Goal: Use online tool/utility: Use online tool/utility

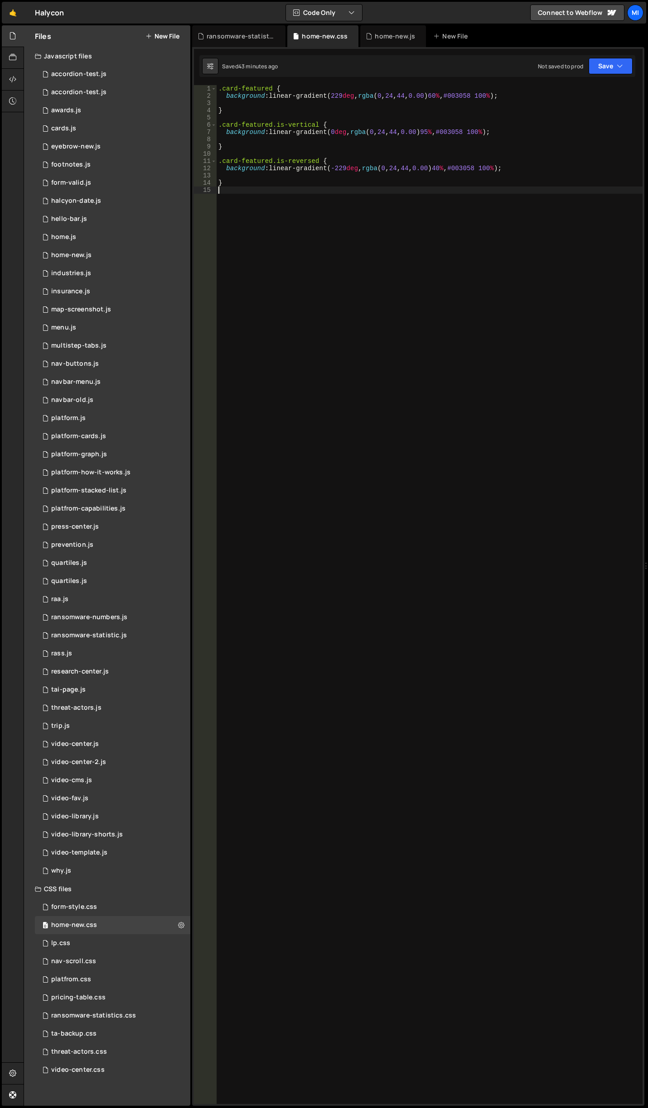
click at [346, 247] on div ".card-featured { background : linear-gradient( 229 deg , rgba ( 0 , 24 , 44 , 0…" at bounding box center [429, 602] width 426 height 1034
type textarea "r"
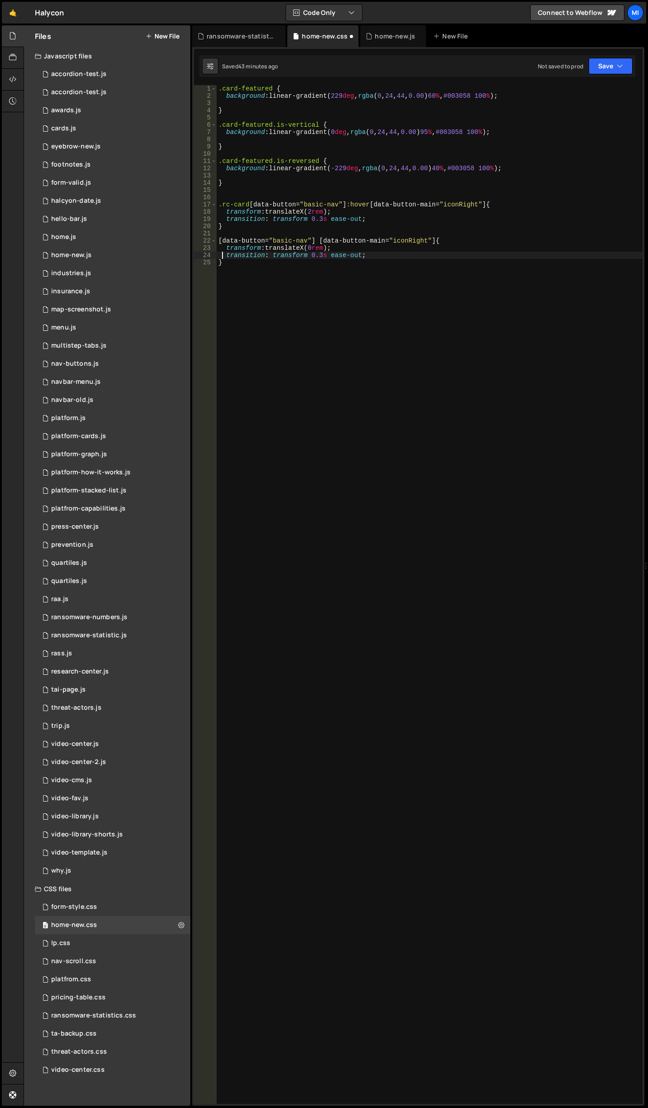
type textarea "[data-button="basic-nav"] [data-button-main="iconRight"] {"
type textarea "}"
type textarea "transform: translateX(0rem);"
click at [322, 326] on div ".card-featured { background : linear-gradient( 229 deg , rgba ( 0 , 24 , 44 , 0…" at bounding box center [429, 602] width 426 height 1034
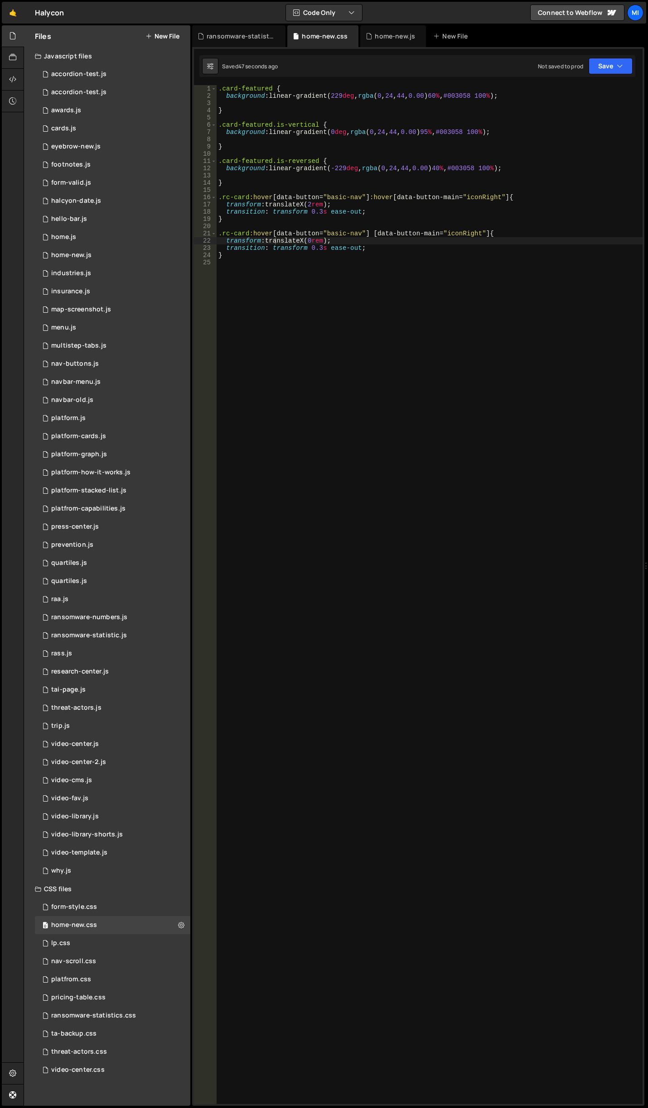
scroll to position [0, 0]
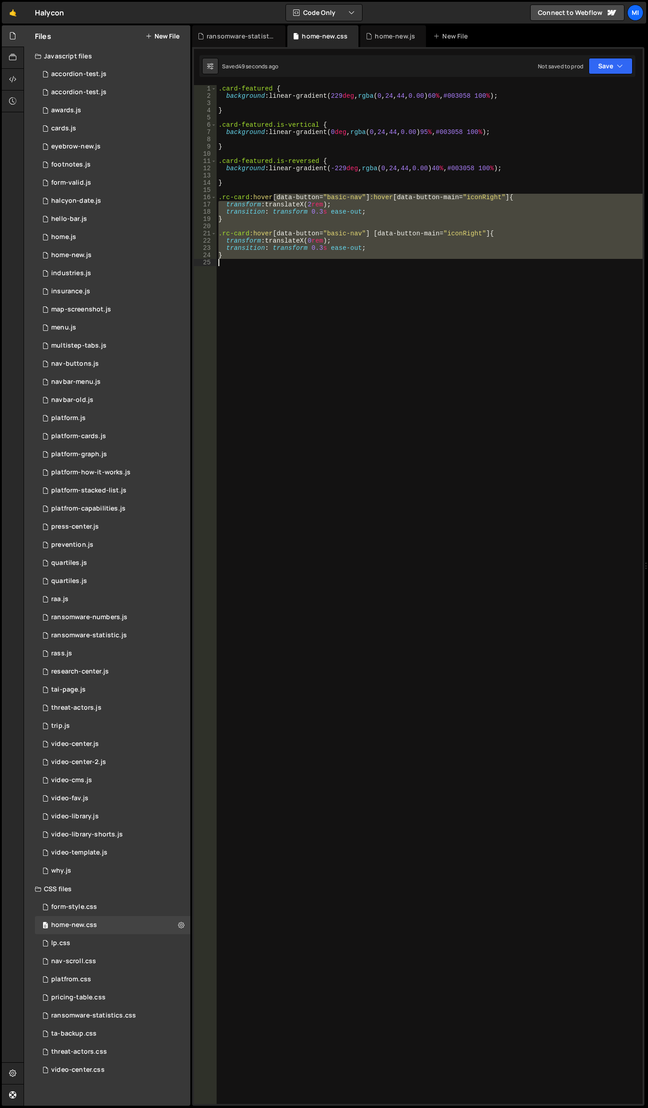
drag, startPoint x: 275, startPoint y: 196, endPoint x: 388, endPoint y: 282, distance: 142.2
click at [388, 282] on div ".card-featured { background : linear-gradient( 229 deg , rgba ( 0 , 24 , 44 , 0…" at bounding box center [429, 602] width 426 height 1034
paste textarea "transition: transform 0.2s ease-out;"
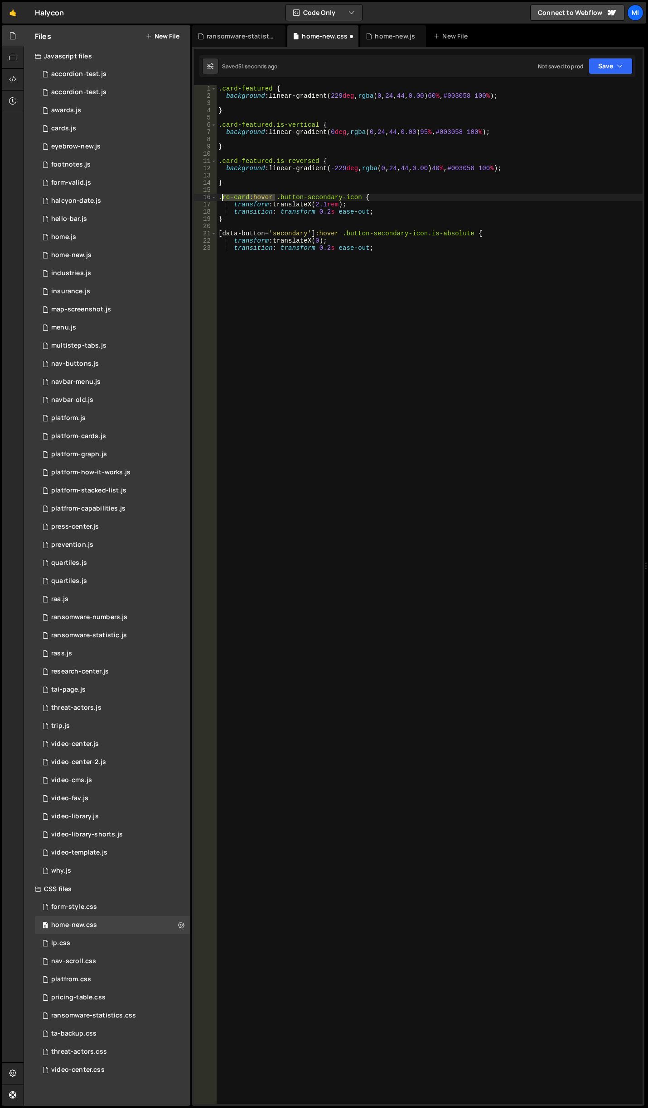
drag, startPoint x: 274, startPoint y: 197, endPoint x: 208, endPoint y: 197, distance: 65.7
click at [208, 197] on div "transition: transform 0.2s ease-out; 1 2 3 4 5 6 7 8 9 10 11 12 13 14 15 16 17 …" at bounding box center [418, 594] width 448 height 1019
drag, startPoint x: 336, startPoint y: 232, endPoint x: 214, endPoint y: 232, distance: 121.8
click at [214, 232] on div ".rc-card:hover .button-secondary-icon { 1 2 3 4 5 6 7 8 9 10 11 12 13 14 15 16 …" at bounding box center [418, 594] width 448 height 1019
paste textarea ".rc-card:hover"
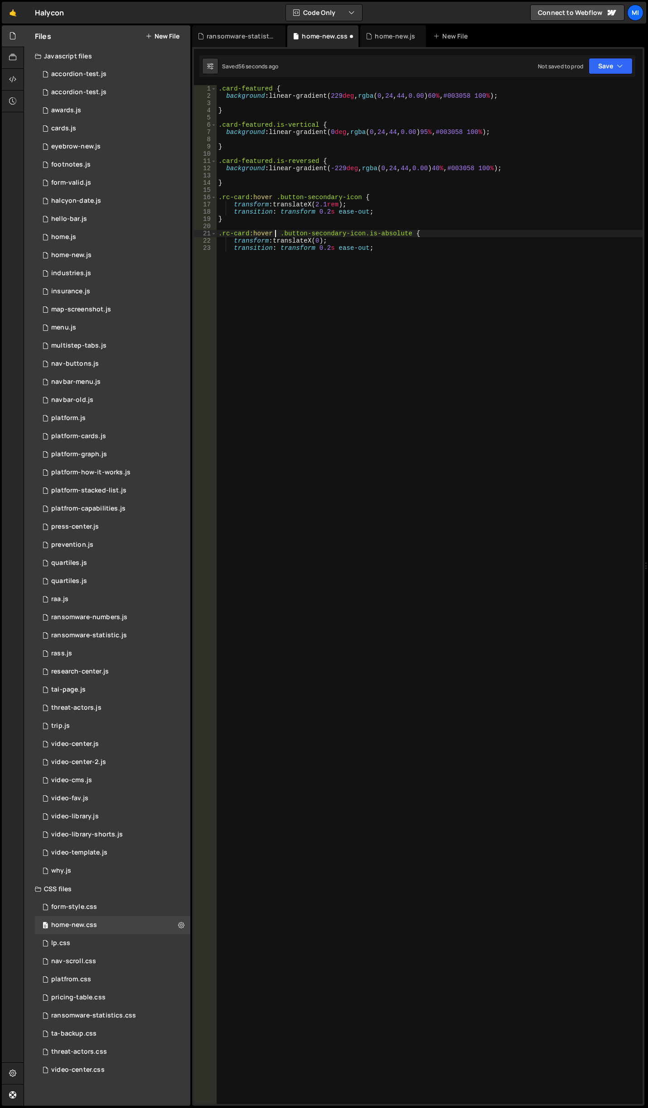
type textarea ".rc-card:hover .button-secondary-icon.is-absolute {"
click at [334, 266] on div ".card-featured { background : linear-gradient( 229 deg , rgba ( 0 , 24 , 44 , 0…" at bounding box center [429, 602] width 426 height 1034
type textarea "}"
click at [446, 227] on div ".card-featured { background : linear-gradient( 229 deg , rgba ( 0 , 24 , 44 , 0…" at bounding box center [429, 602] width 426 height 1034
drag, startPoint x: 248, startPoint y: 196, endPoint x: 222, endPoint y: 197, distance: 25.8
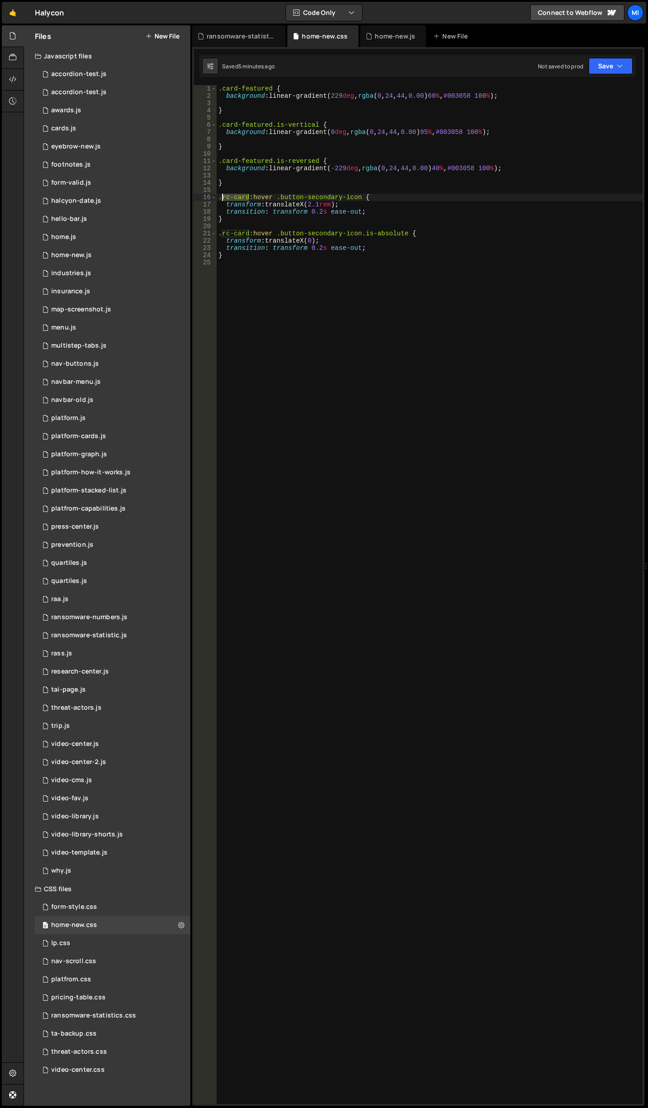
click at [222, 197] on div ".card-featured { background : linear-gradient( 229 deg , rgba ( 0 , 24 , 44 , 0…" at bounding box center [429, 602] width 426 height 1034
paste textarea "g_clickable_wrap"
drag, startPoint x: 249, startPoint y: 232, endPoint x: 223, endPoint y: 235, distance: 26.0
click at [223, 235] on div ".card-featured { background : linear-gradient( 229 deg , rgba ( 0 , 24 , 44 , 0…" at bounding box center [429, 602] width 426 height 1034
paste textarea "g_clickable_wrap"
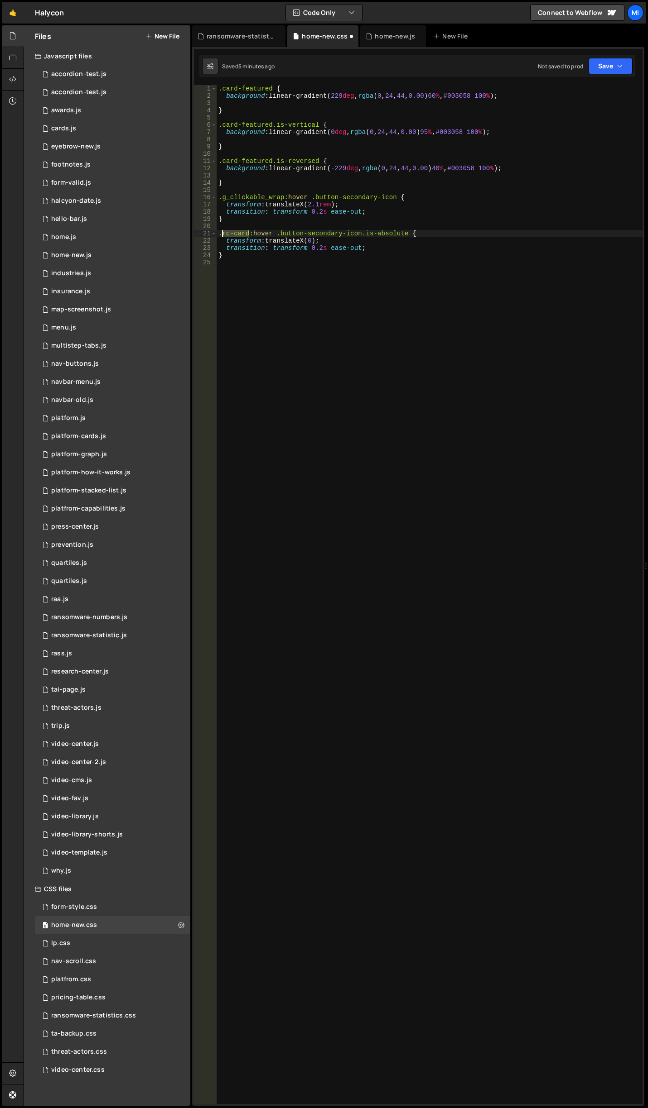
type textarea ".g_clickable_wrap:hover .button-secondary-icon.is-absolute {"
click at [465, 263] on div ".card-featured { background : linear-gradient( 229 deg , rgba ( 0 , 24 , 44 , 0…" at bounding box center [429, 602] width 426 height 1034
drag, startPoint x: 247, startPoint y: 196, endPoint x: 222, endPoint y: 196, distance: 24.9
click at [222, 196] on div ".card-featured { background : linear-gradient( 229 deg , rgba ( 0 , 24 , 44 , 0…" at bounding box center [429, 602] width 426 height 1034
drag, startPoint x: 272, startPoint y: 198, endPoint x: 262, endPoint y: 130, distance: 69.0
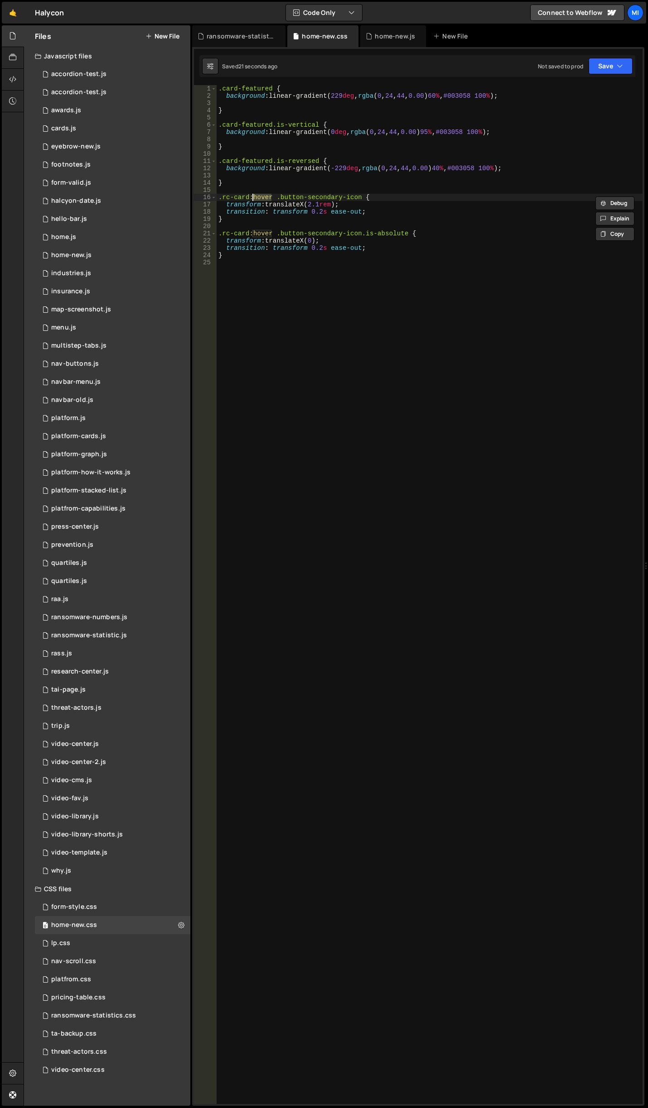
click at [248, 198] on div ".card-featured { background : linear-gradient( 229 deg , rgba ( 0 , 24 , 44 , 0…" at bounding box center [429, 602] width 426 height 1034
paste textarea "g_clickable_link"
drag, startPoint x: 272, startPoint y: 234, endPoint x: 250, endPoint y: 234, distance: 22.2
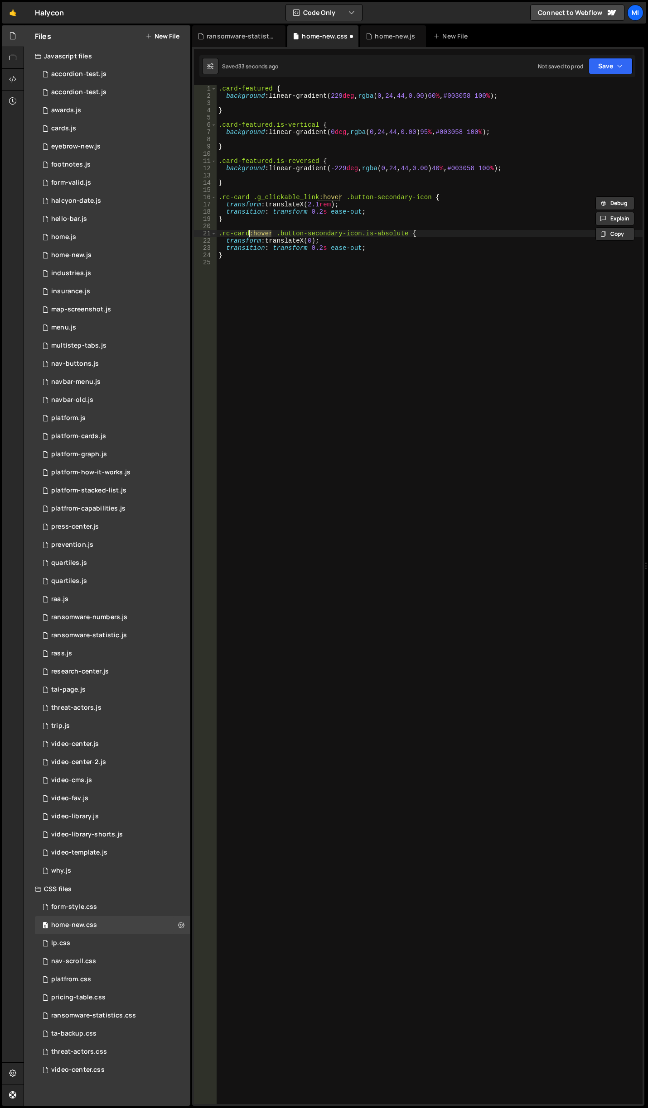
click at [250, 234] on div ".card-featured { background : linear-gradient( 229 deg , rgba ( 0 , 24 , 44 , 0…" at bounding box center [429, 602] width 426 height 1034
paste textarea ".g_clickable_link:hover"
drag, startPoint x: 250, startPoint y: 236, endPoint x: 206, endPoint y: 235, distance: 43.9
click at [206, 235] on div ".rc-card .g_clickable_link:hover .button-secondary-icon.is-absolute { 1 2 3 4 5…" at bounding box center [418, 594] width 448 height 1019
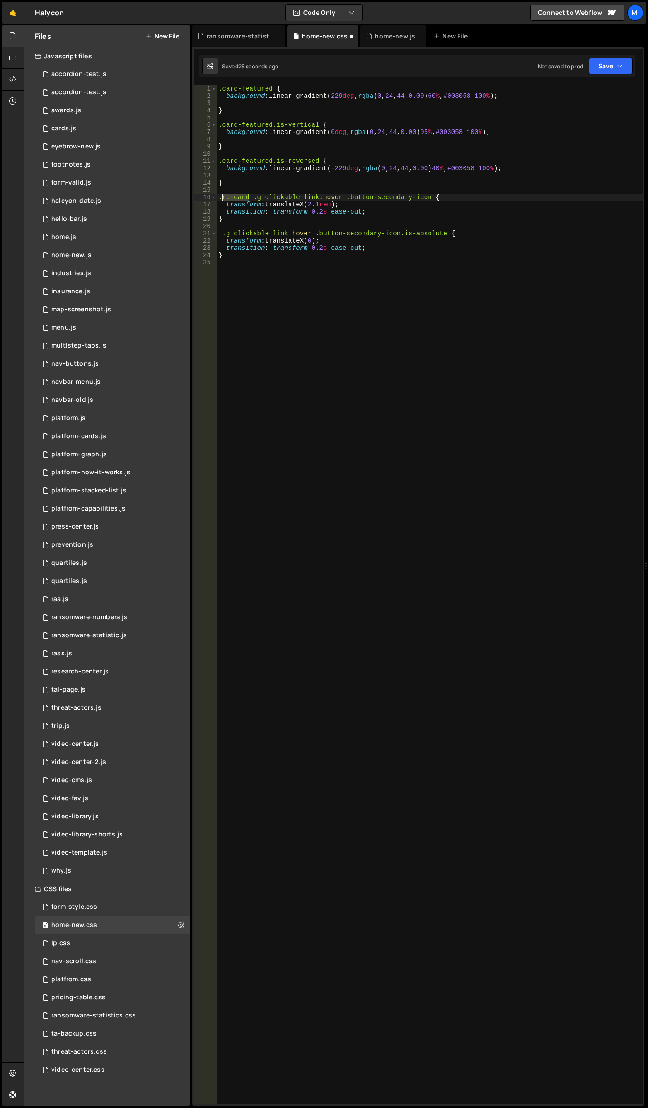
drag, startPoint x: 248, startPoint y: 198, endPoint x: 203, endPoint y: 196, distance: 44.9
click at [203, 196] on div ".g_clickable_link:hover .button-secondary-icon.is-absolute { 1 2 3 4 5 6 7 8 9 …" at bounding box center [418, 594] width 448 height 1019
type textarea ".g_clickable_link:hover .button-secondary-icon {"
click at [348, 265] on div ".card-featured { background : linear-gradient( 229 deg , rgba ( 0 , 24 , 44 , 0…" at bounding box center [429, 602] width 426 height 1034
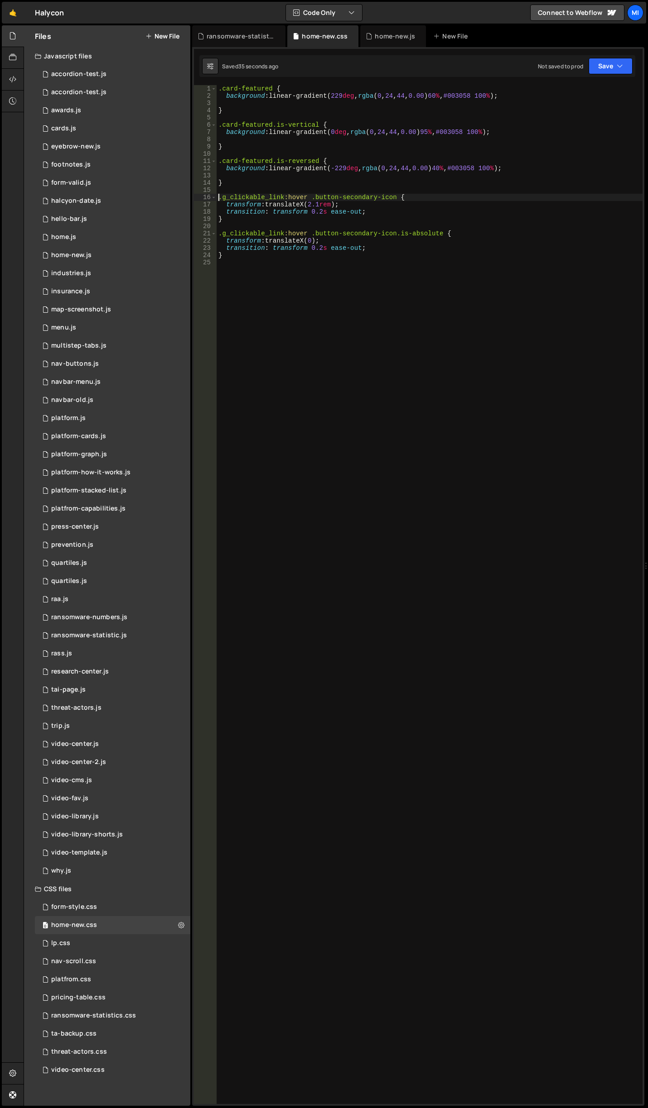
click at [218, 197] on div ".card-featured { background : linear-gradient( 229 deg , rgba ( 0 , 24 , 44 , 0…" at bounding box center [429, 602] width 426 height 1034
type textarea "}"
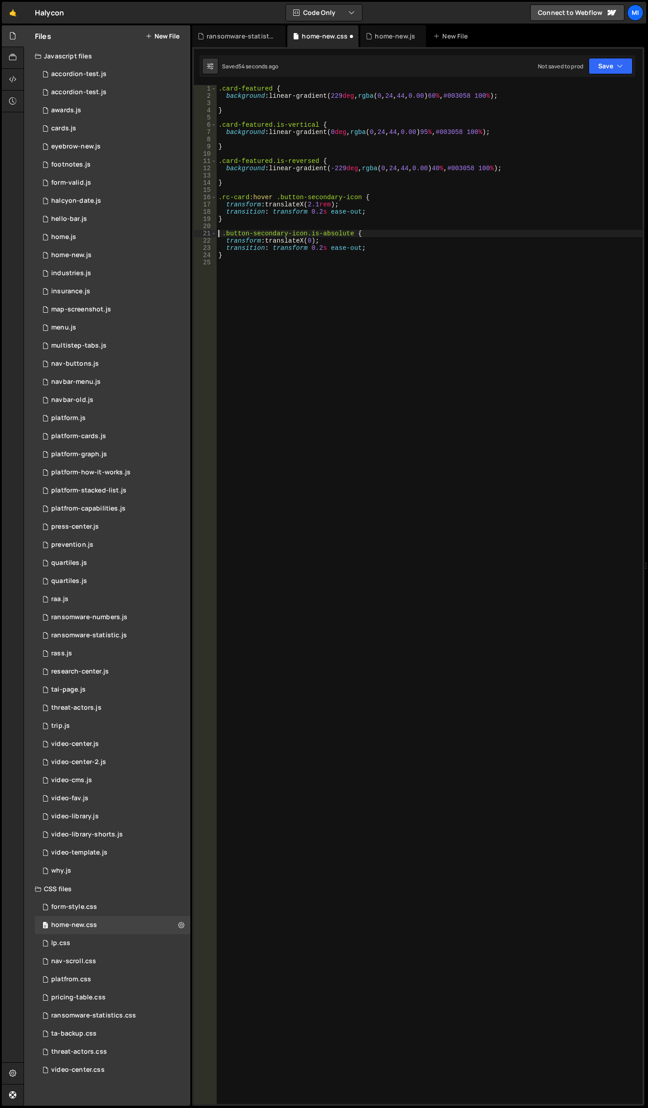
paste textarea ".rc-card:hover"
type textarea ".rc-card:hover .button-secondary-icon.is-absolute {"
click at [258, 35] on div "ransomware-statistics.css" at bounding box center [240, 36] width 68 height 9
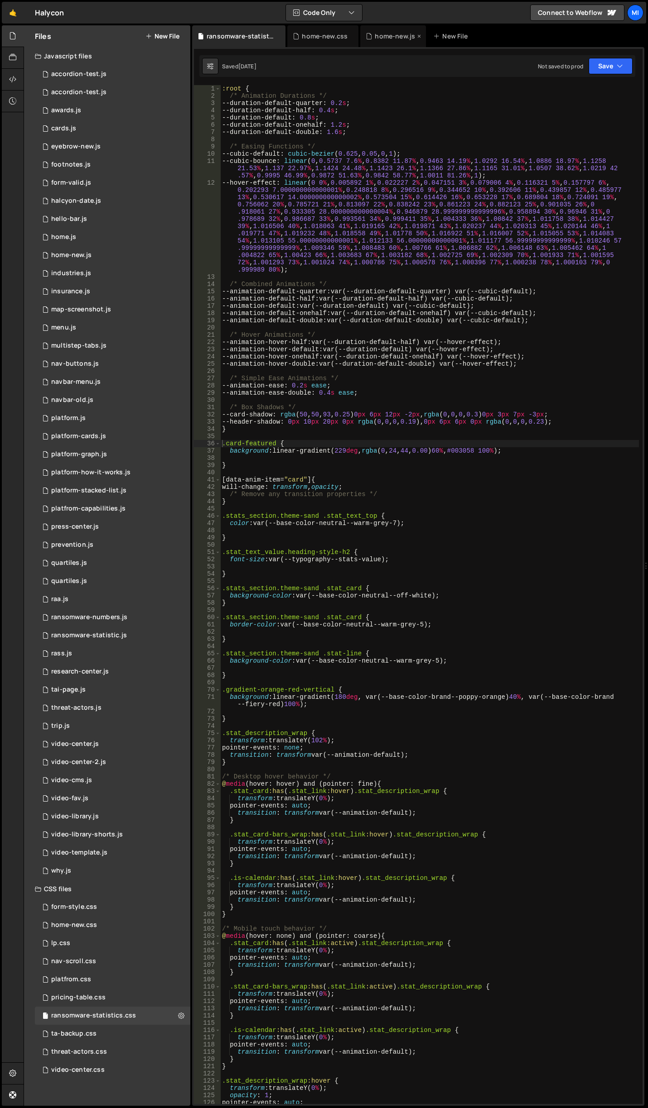
click at [405, 32] on div "home-new.js" at bounding box center [394, 36] width 40 height 9
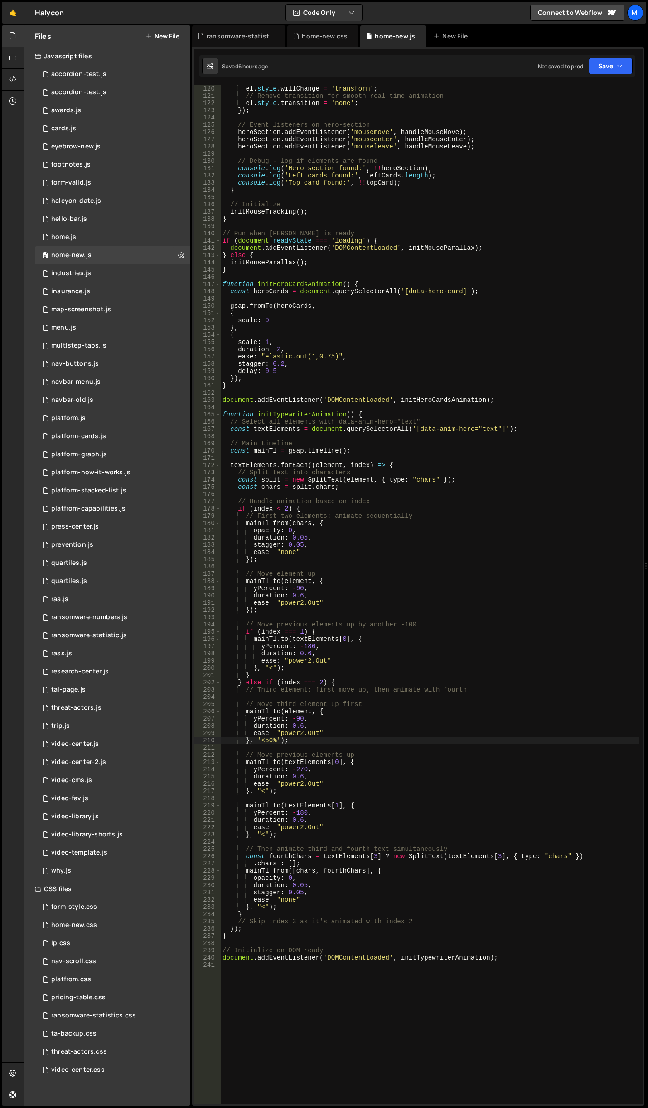
scroll to position [897, 0]
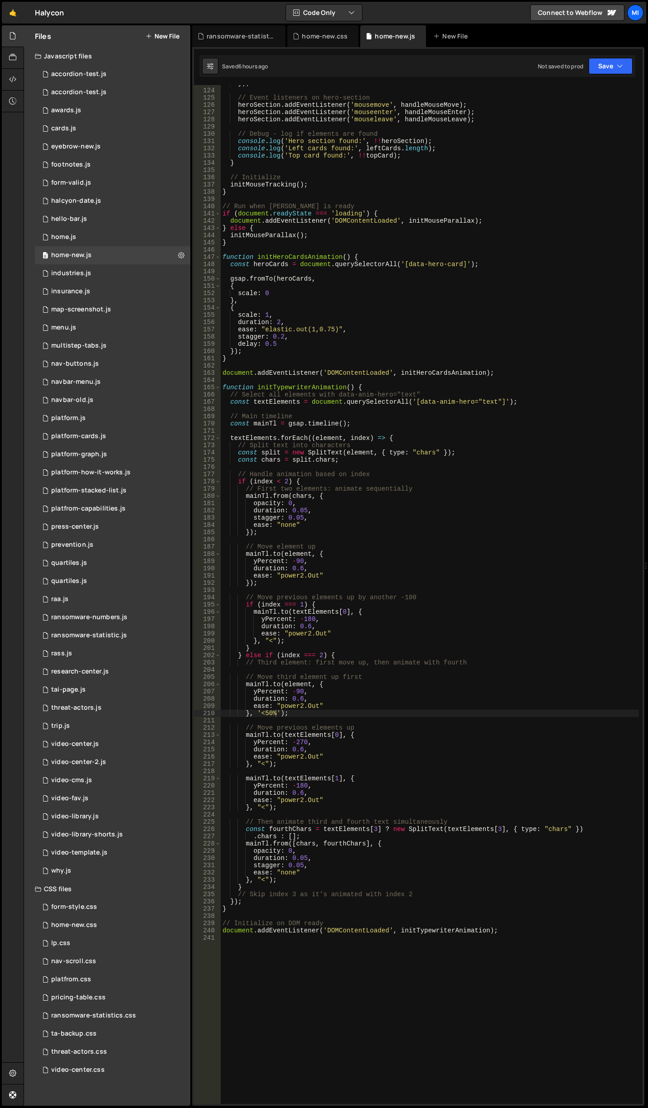
click at [515, 382] on div "}) ; // Event listeners on hero-section heroSection . addEventListener ( 'mouse…" at bounding box center [430, 597] width 418 height 1034
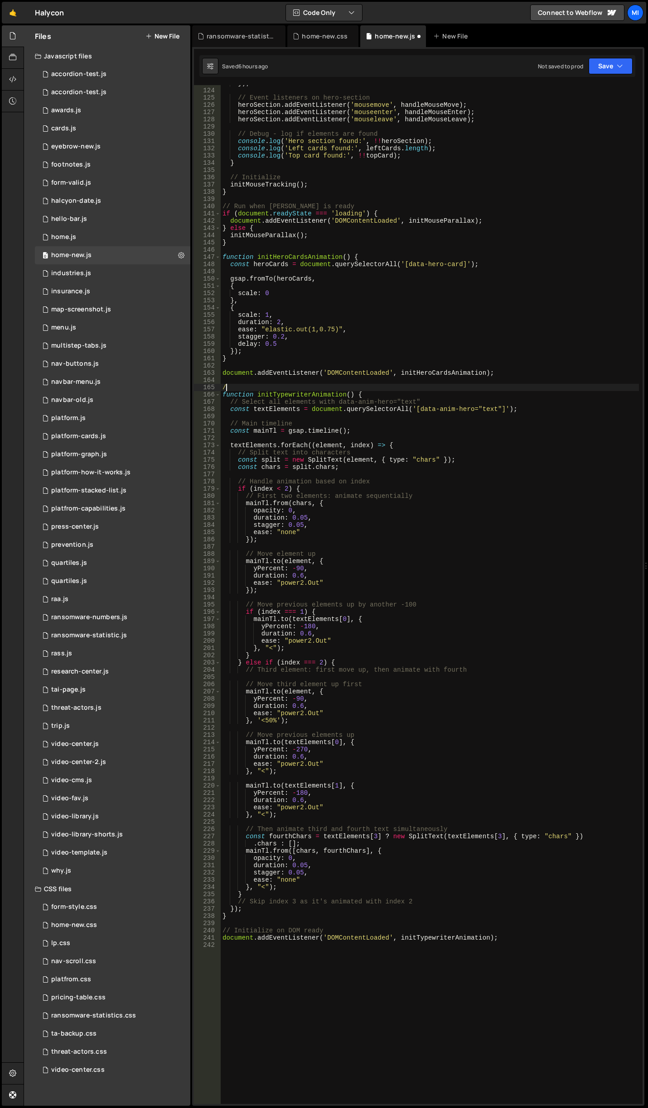
type textarea "/*"
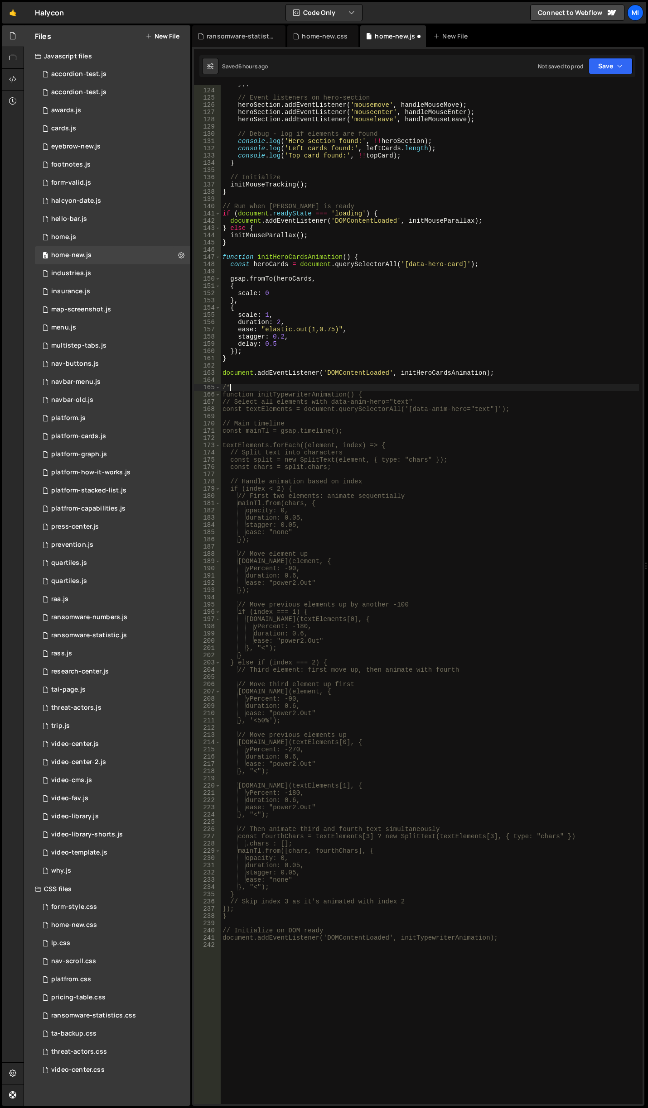
click at [418, 955] on div "}) ; // Event listeners on hero-section heroSection . addEventListener ( 'mouse…" at bounding box center [430, 597] width 418 height 1034
type textarea "*/"
click at [317, 37] on div "home-new.css" at bounding box center [325, 36] width 46 height 9
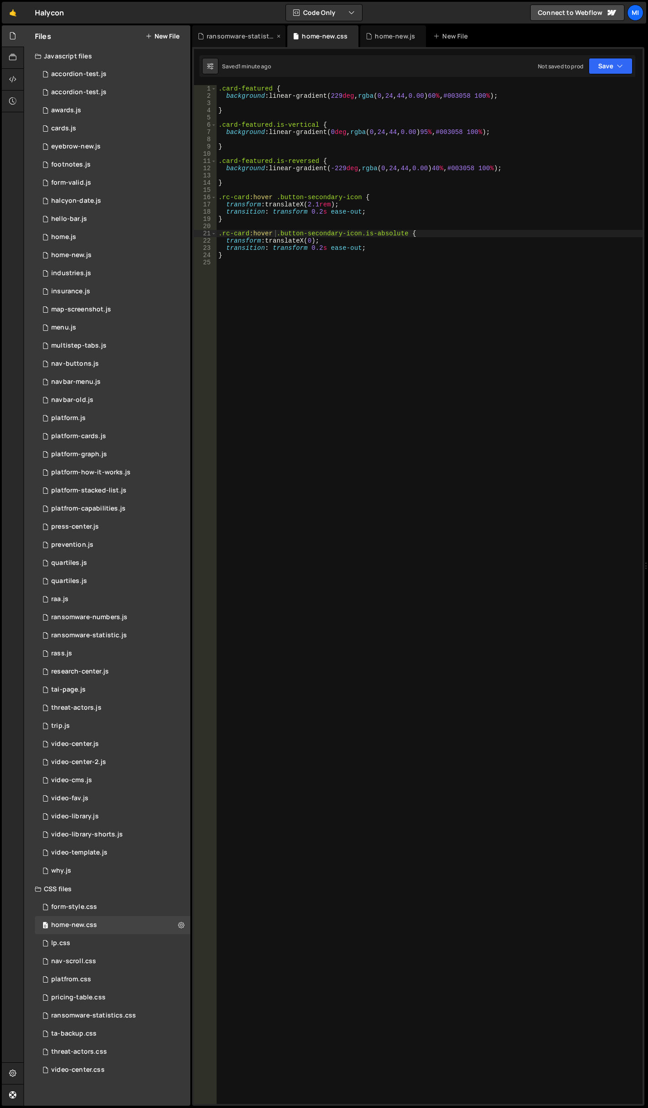
click at [226, 27] on div "ransomware-statistics.css" at bounding box center [238, 36] width 93 height 22
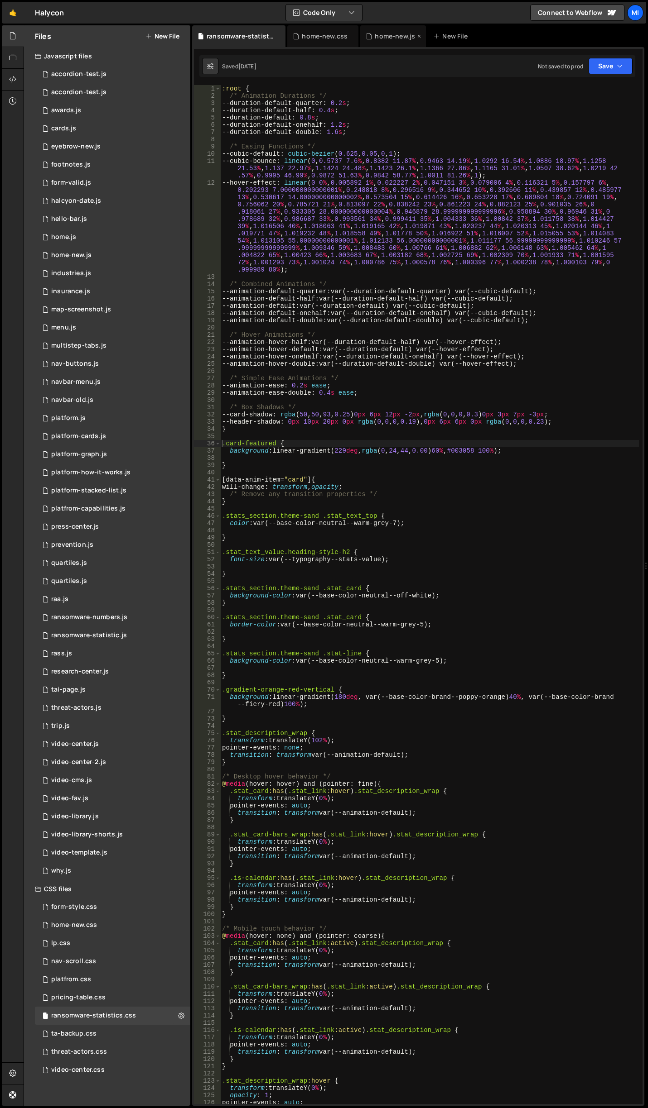
click at [387, 36] on div "home-new.js" at bounding box center [394, 36] width 40 height 9
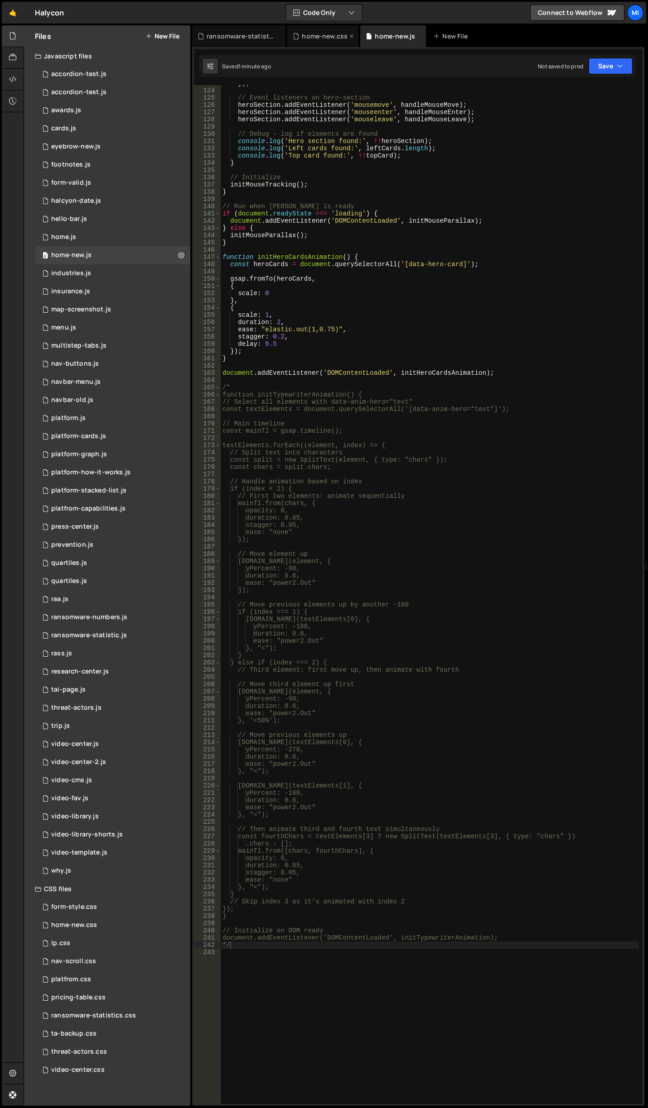
click at [316, 34] on div "home-new.css" at bounding box center [325, 36] width 46 height 9
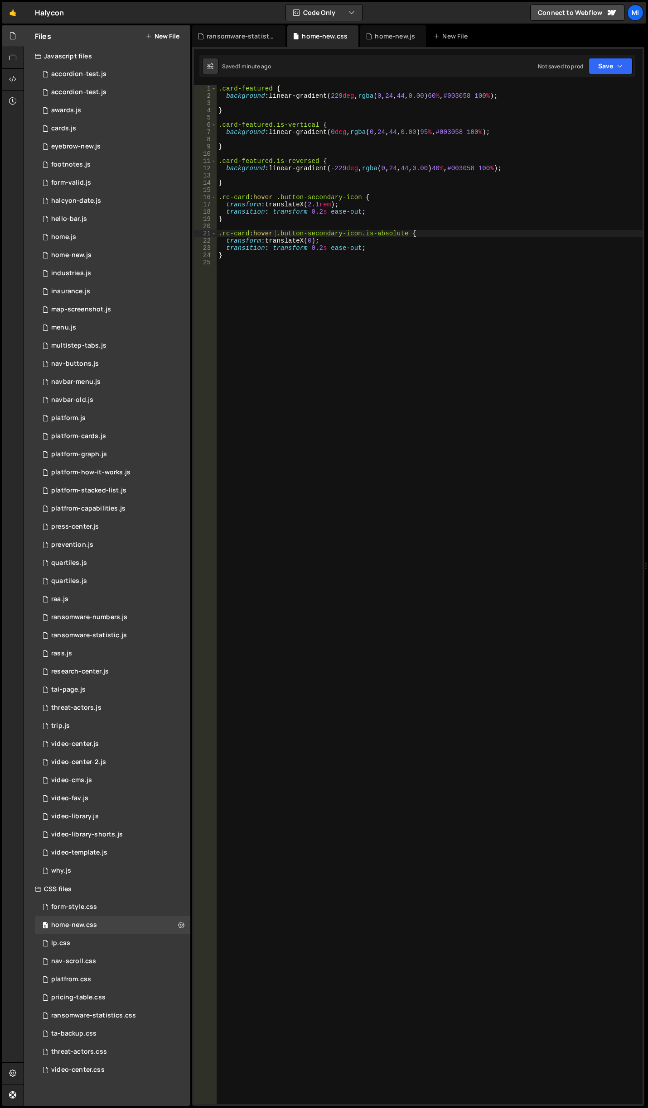
click at [315, 253] on div ".card-featured { background : linear-gradient( 229 deg , rgba ( 0 , 24 , 44 , 0…" at bounding box center [429, 602] width 426 height 1034
drag, startPoint x: 272, startPoint y: 196, endPoint x: 251, endPoint y: 197, distance: 20.9
click at [251, 197] on div ".card-featured { background : linear-gradient( 229 deg , rgba ( 0 , 24 , 44 , 0…" at bounding box center [429, 602] width 426 height 1034
paste textarea "g_clickable_link"
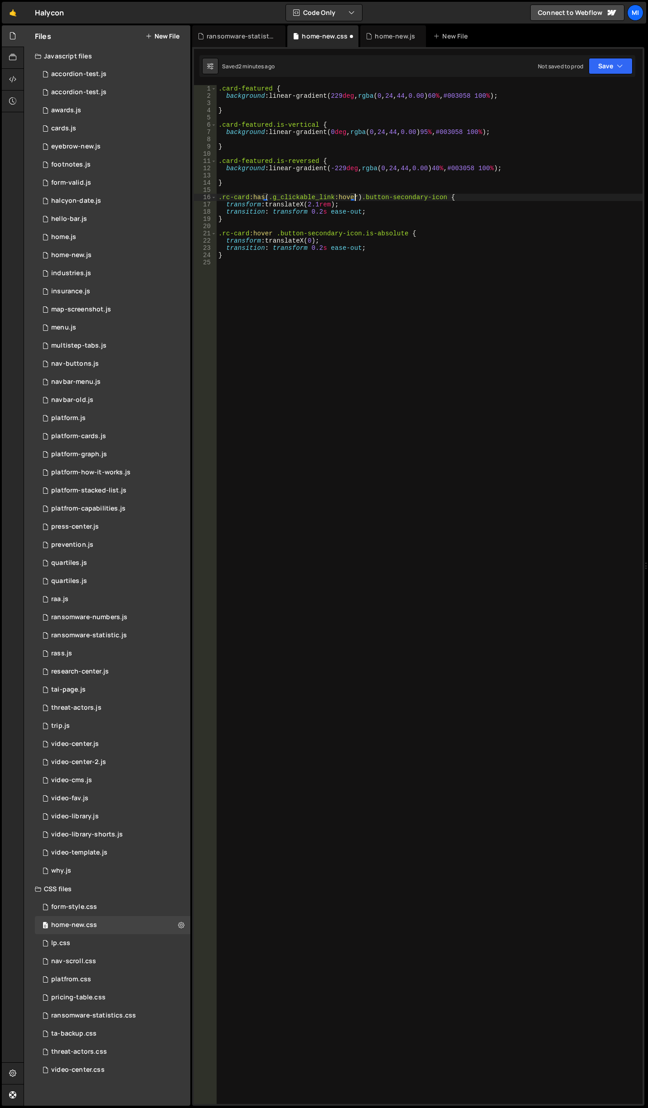
scroll to position [0, 10]
drag, startPoint x: 274, startPoint y: 234, endPoint x: 217, endPoint y: 237, distance: 57.1
click at [217, 237] on div ".card-featured { background : linear-gradient( 229 deg , rgba ( 0 , 24 , 44 , 0…" at bounding box center [429, 602] width 426 height 1034
click at [239, 235] on div ".card-featured { background : linear-gradient( 229 deg , rgba ( 0 , 24 , 44 , 0…" at bounding box center [429, 602] width 426 height 1034
drag, startPoint x: 272, startPoint y: 232, endPoint x: 208, endPoint y: 235, distance: 63.9
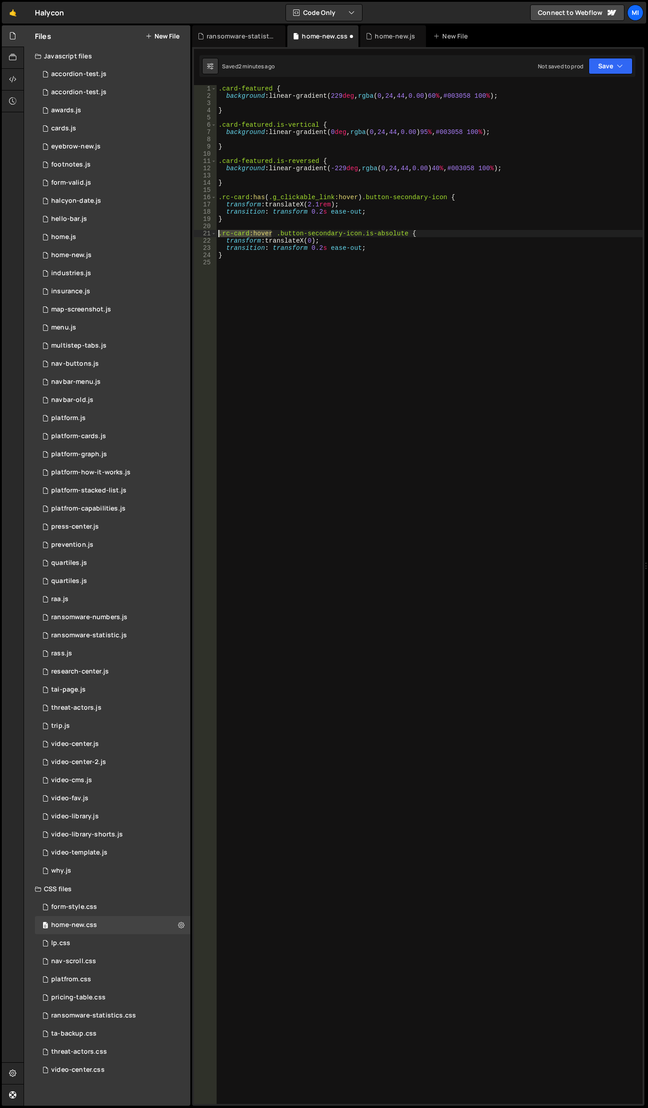
click at [208, 235] on div ".rc-card:hover .button-secondary-icon.is-absolute { 1 2 3 4 5 6 7 8 9 10 11 12 …" at bounding box center [418, 594] width 448 height 1019
paste textarea "as(.g_clickable_link:hover)"
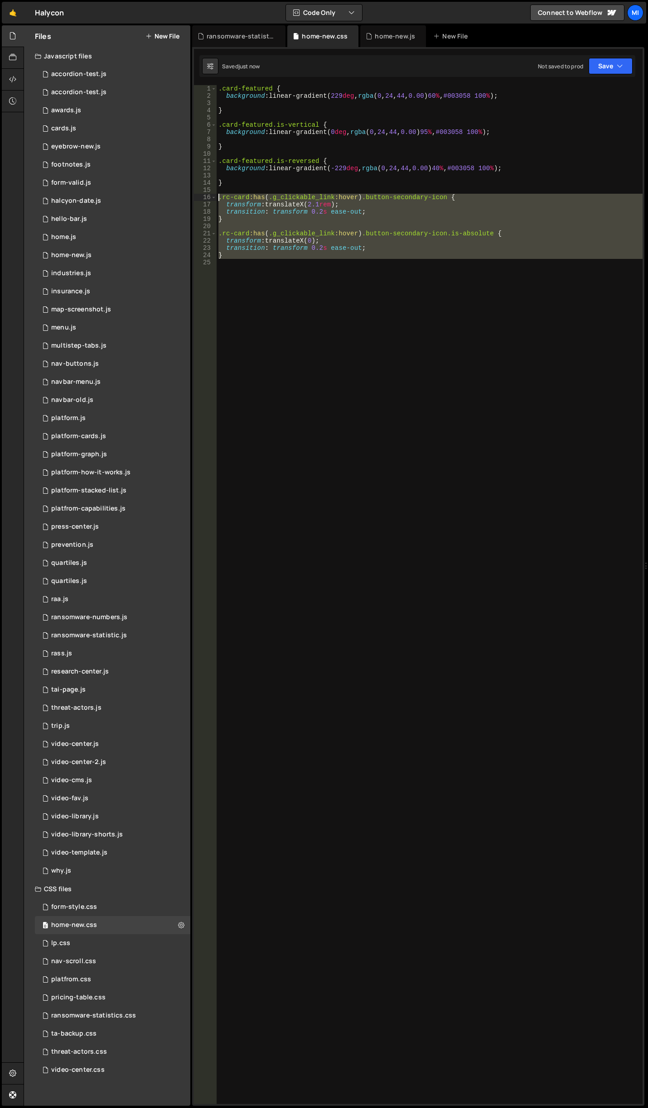
drag, startPoint x: 227, startPoint y: 283, endPoint x: 191, endPoint y: 194, distance: 96.0
click at [191, 194] on div "Files New File Javascript files 0 accordion-test.js 0 0 accordion-test.js 0 1 a…" at bounding box center [336, 565] width 624 height 1081
type textarea ".rc-card:has(.g_clickable_link:hover) .button-secondary-icon { transform: trans…"
click at [482, 389] on div ".card-featured { background : linear-gradient( 229 deg , rgba ( 0 , 24 , 44 , 0…" at bounding box center [429, 594] width 426 height 1019
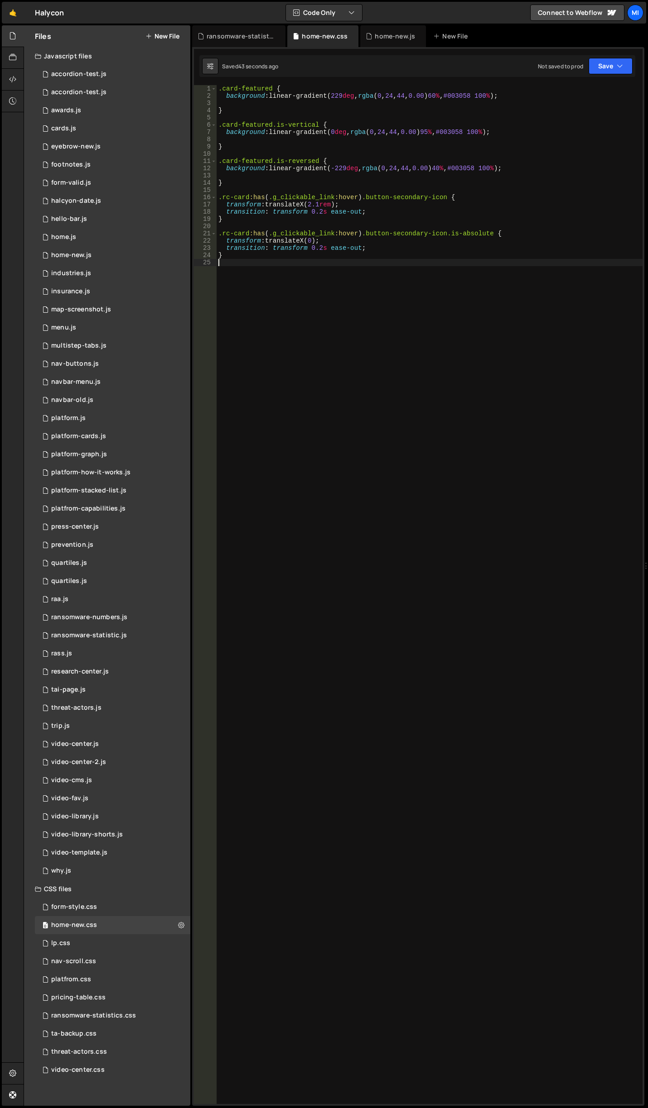
scroll to position [0, 0]
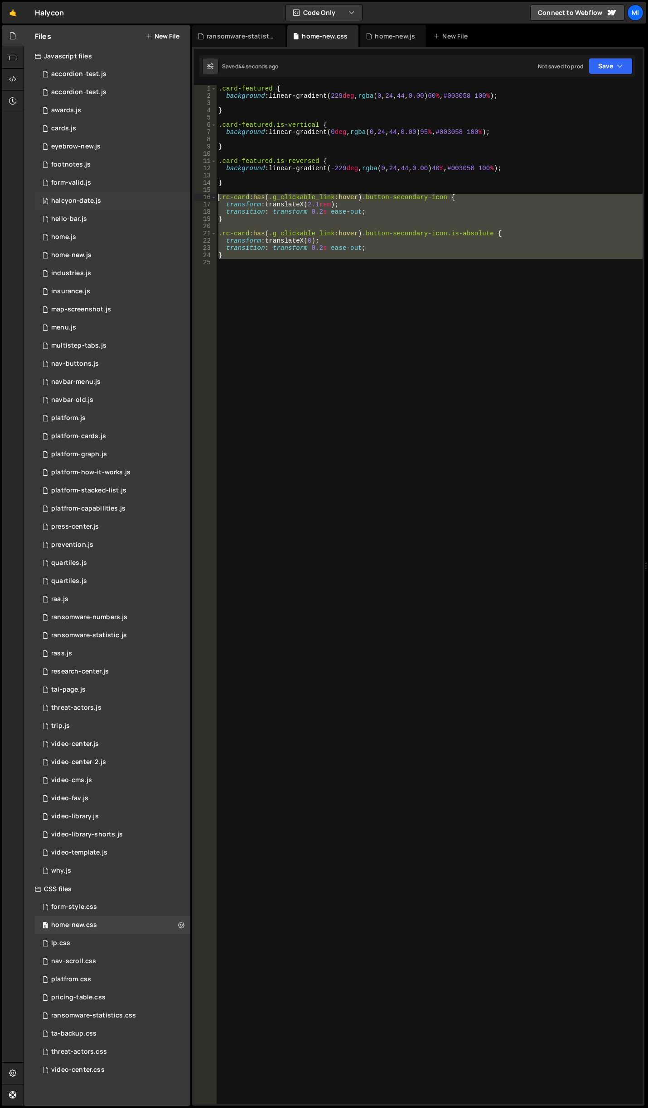
drag, startPoint x: 436, startPoint y: 348, endPoint x: 166, endPoint y: 198, distance: 308.3
click at [166, 198] on div "Files New File Javascript files 0 accordion-test.js 0 0 accordion-test.js 0 1 a…" at bounding box center [336, 565] width 624 height 1081
paste textarea "}"
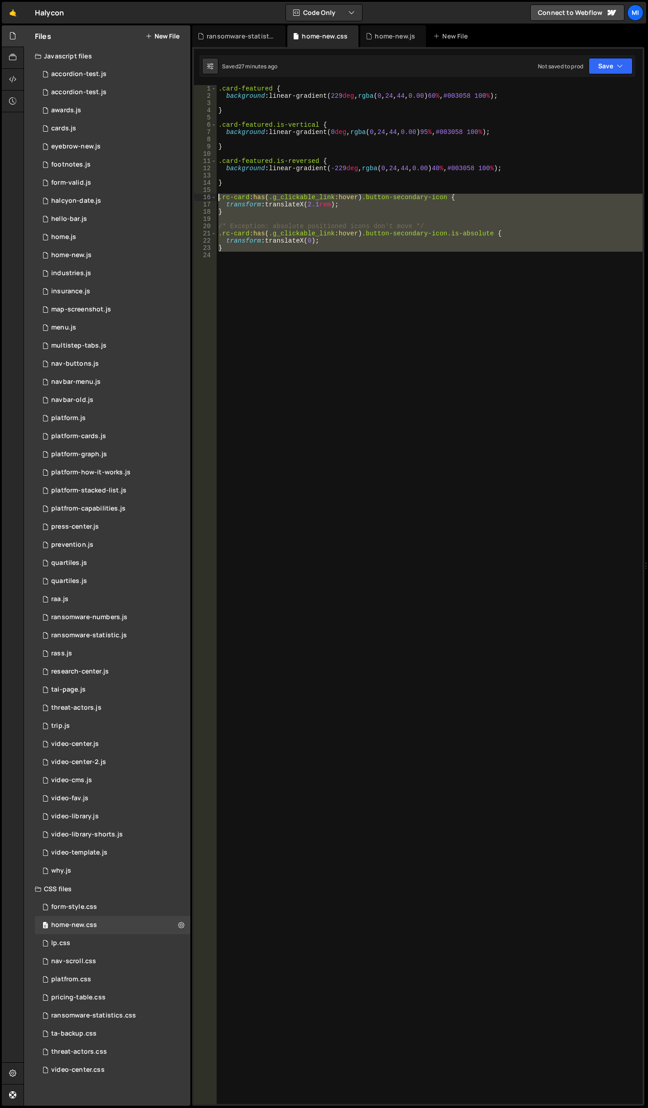
drag, startPoint x: 271, startPoint y: 299, endPoint x: 211, endPoint y: 194, distance: 121.1
click at [211, 194] on div "} 1 2 3 4 5 6 7 8 9 10 11 12 13 14 15 16 17 18 19 20 21 22 23 24 .card-featured…" at bounding box center [418, 594] width 448 height 1019
paste textarea "}"
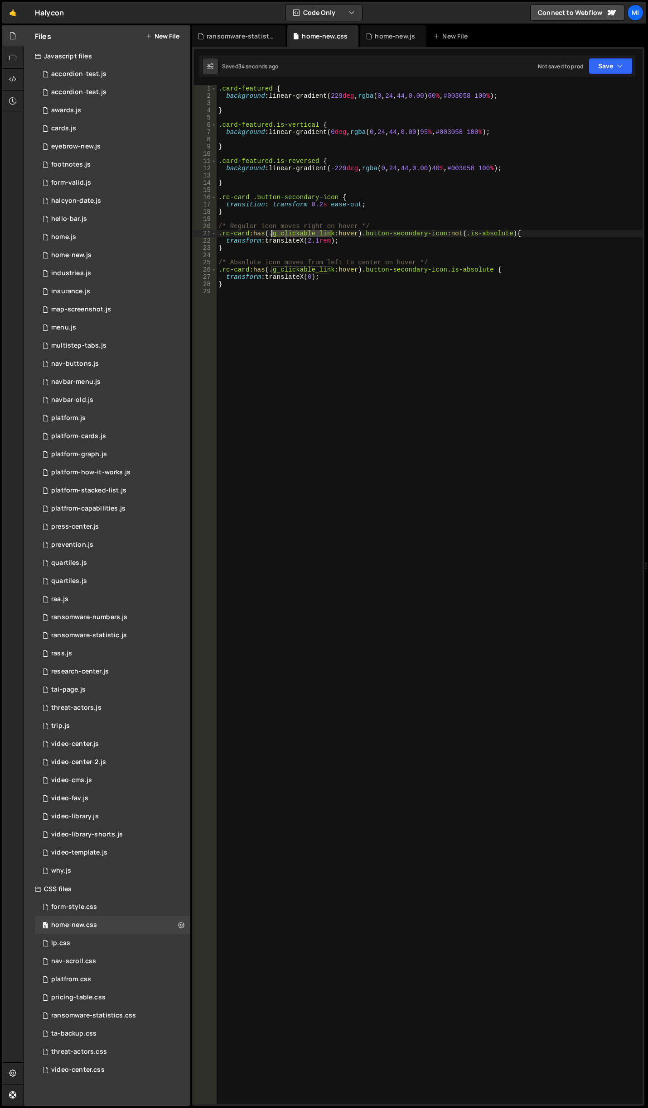
drag, startPoint x: 331, startPoint y: 234, endPoint x: 271, endPoint y: 231, distance: 60.3
click at [271, 231] on div ".card-featured { background : linear-gradient( 229 deg , rgba ( 0 , 24 , 44 , 0…" at bounding box center [429, 602] width 426 height 1034
paste textarea "wrap"
drag, startPoint x: 331, startPoint y: 269, endPoint x: 269, endPoint y: 269, distance: 61.1
click at [269, 269] on div ".card-featured { background : linear-gradient( 229 deg , rgba ( 0 , 24 , 44 , 0…" at bounding box center [429, 602] width 426 height 1034
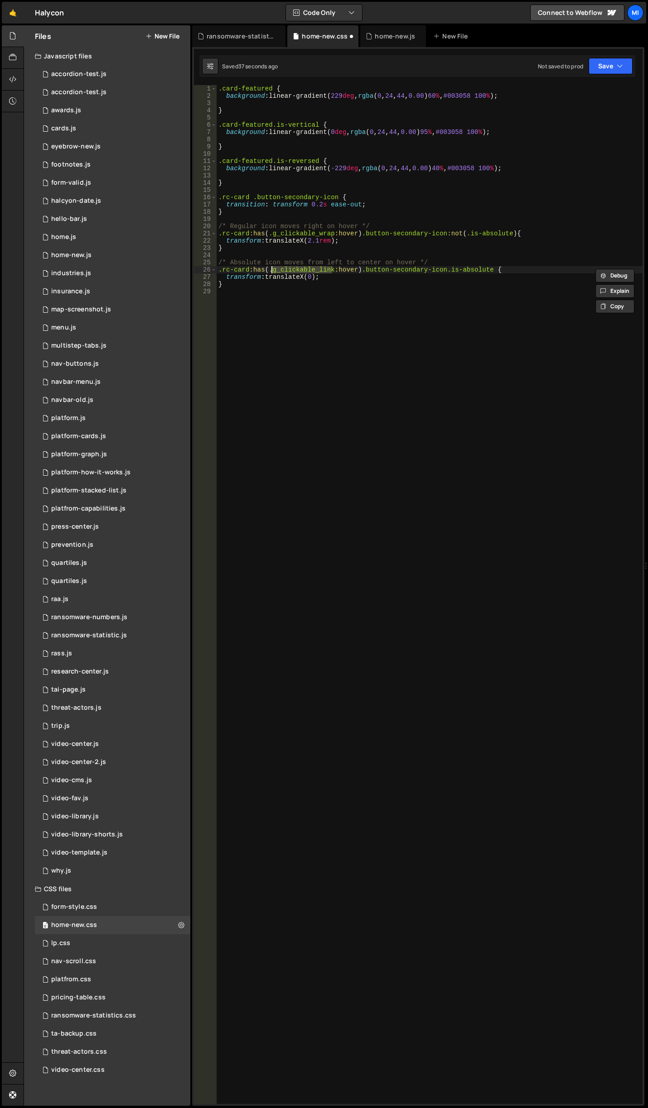
paste textarea "wrap"
type textarea ".rc-card:has(.g_clickable_wrap:hover) .button-secondary-icon.is-absolute {"
click at [411, 297] on div ".card-featured { background : linear-gradient( 229 deg , rgba ( 0 , 24 , 44 , 0…" at bounding box center [429, 602] width 426 height 1034
click at [442, 386] on div ".card-featured { background : linear-gradient( 229 deg , rgba ( 0 , 24 , 44 , 0…" at bounding box center [429, 602] width 426 height 1034
paste textarea "rg-bottom"
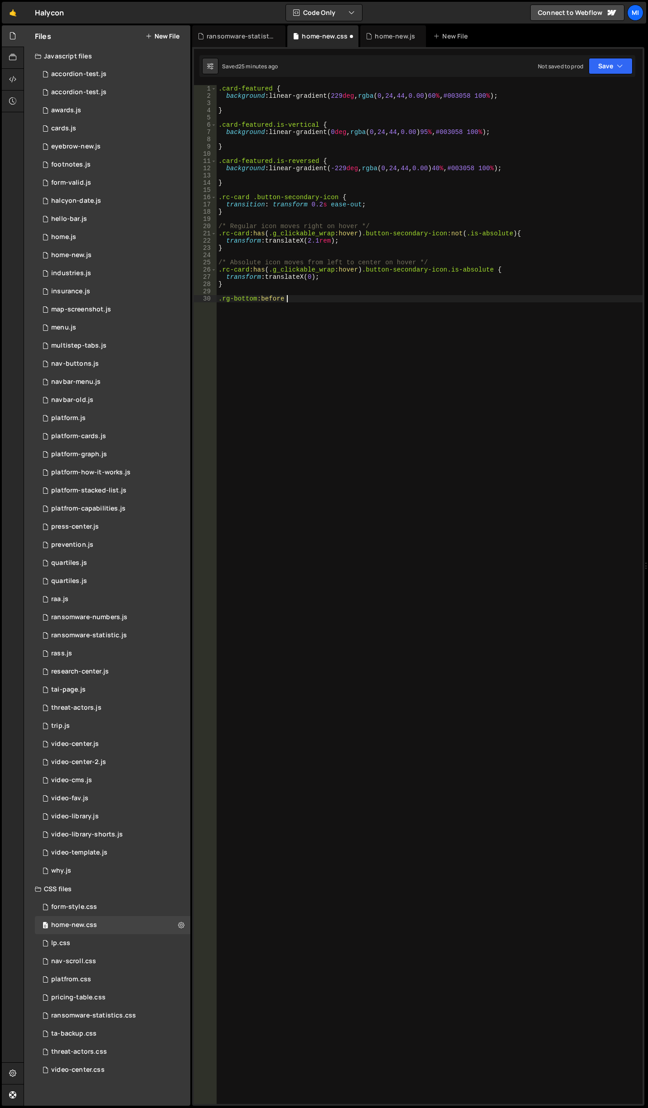
scroll to position [0, 5]
type textarea ".rg-bottom:before {}"
type textarea "content: "";"
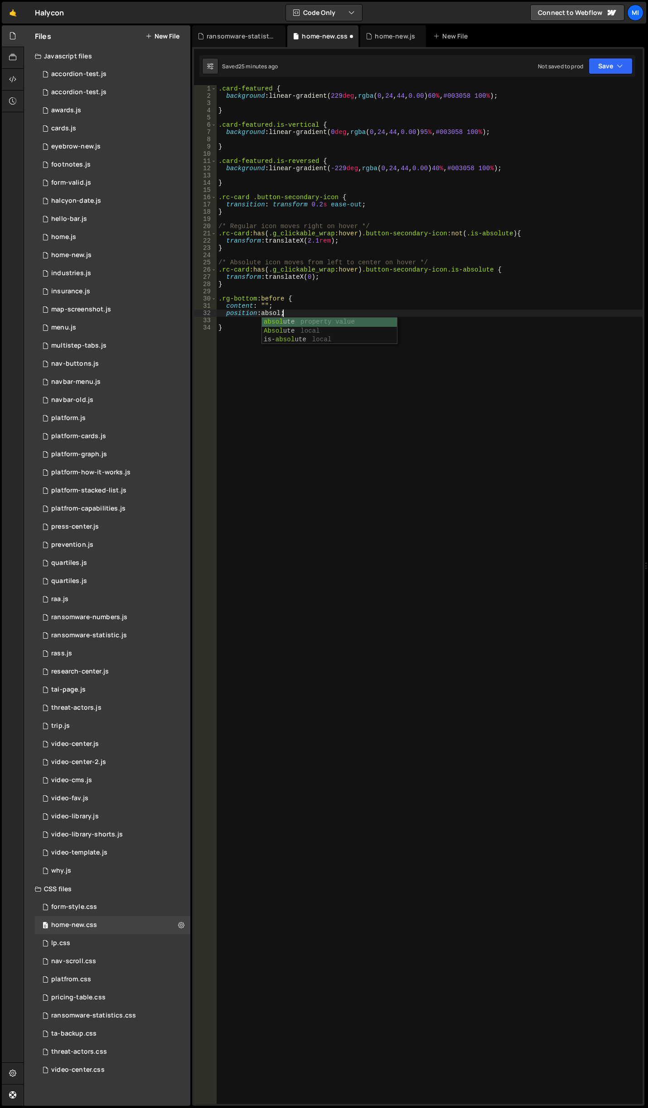
type textarea "position: absolute;"
type textarea "left: 50%;"
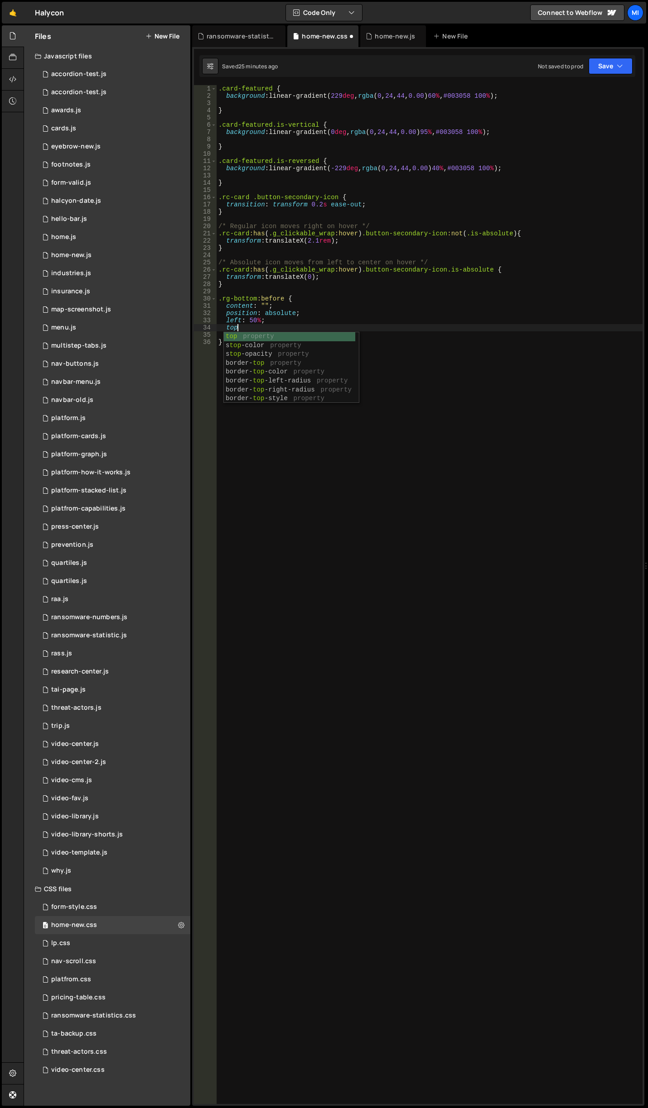
type textarea "t"
type textarea "b"
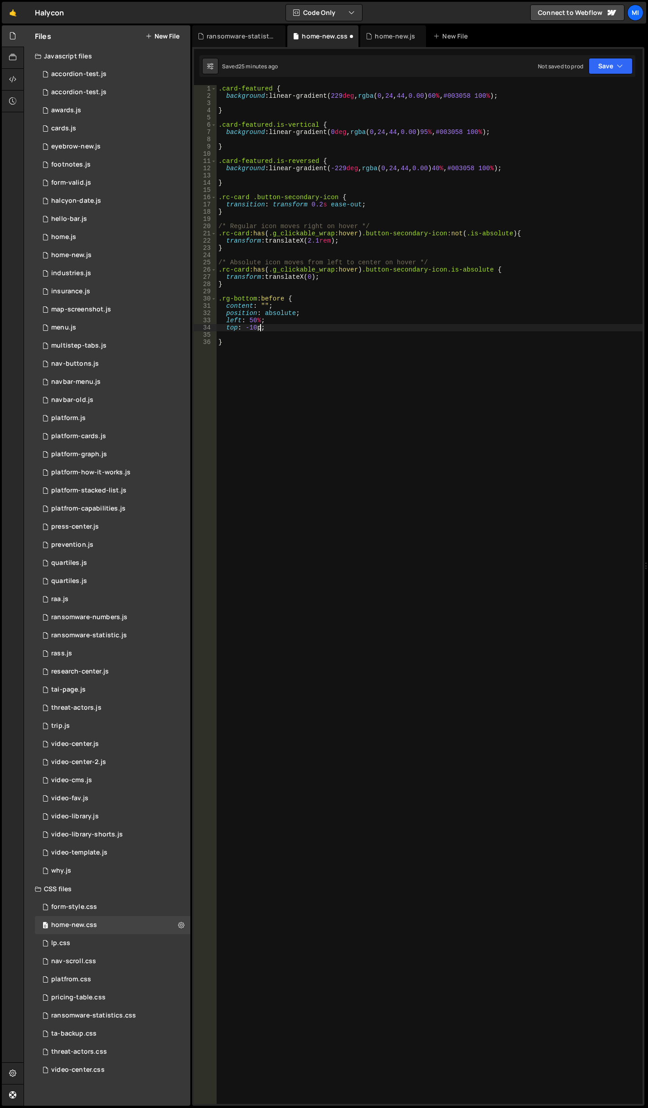
scroll to position [0, 3]
type textarea "top: -10px;"
type textarea "width: 2px;"
type textarea "background-color: white;"
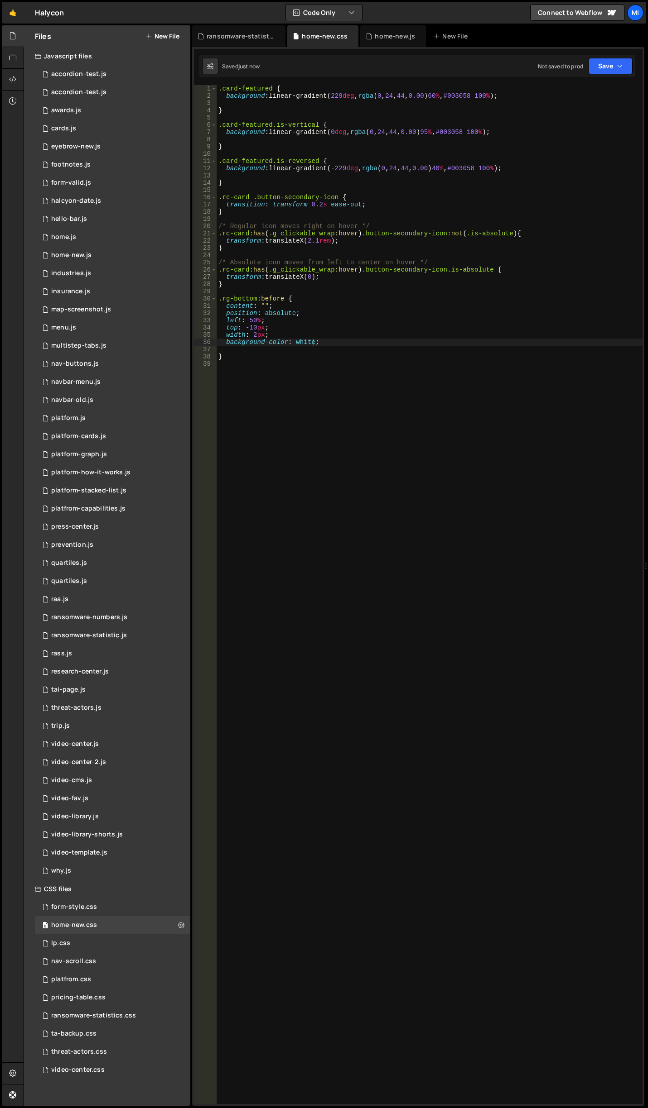
click at [266, 376] on div ".card-featured { background : linear-gradient( 229 deg , rgba ( 0 , 24 , 44 , 0…" at bounding box center [429, 602] width 426 height 1034
click at [270, 357] on div ".card-featured { background : linear-gradient( 229 deg , rgba ( 0 , 24 , 44 , 0…" at bounding box center [429, 602] width 426 height 1034
type textarea "}"
click at [302, 372] on div ".card-featured { background : linear-gradient( 229 deg , rgba ( 0 , 24 , 44 , 0…" at bounding box center [429, 602] width 426 height 1034
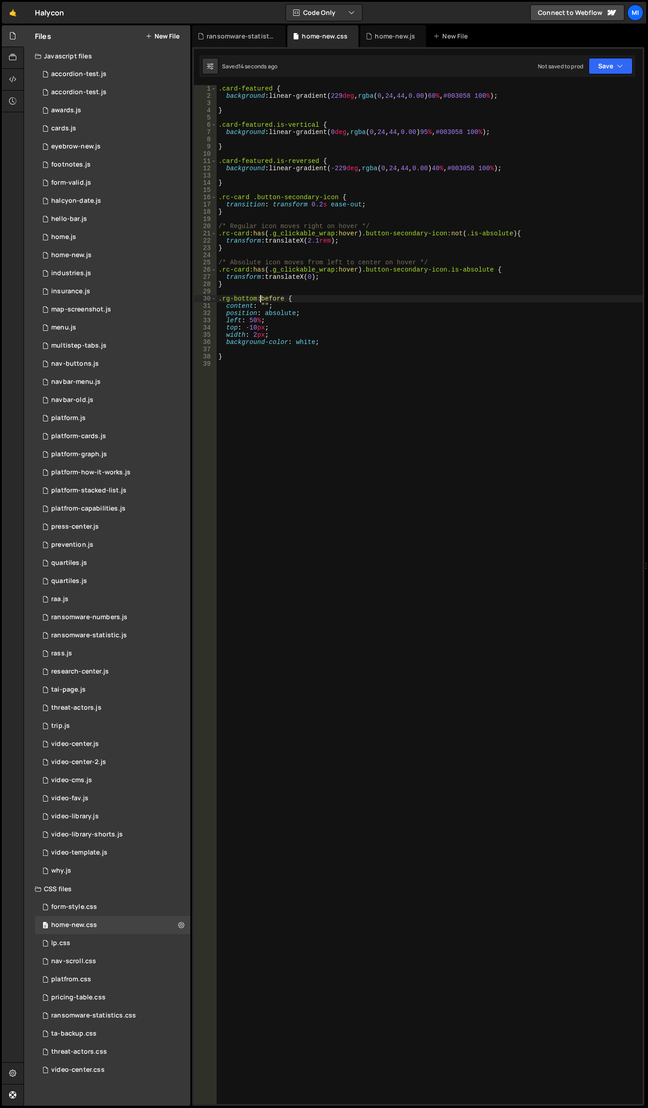
click at [260, 298] on div ".card-featured { background : linear-gradient( 229 deg , rgba ( 0 , 24 , 44 , 0…" at bounding box center [429, 602] width 426 height 1034
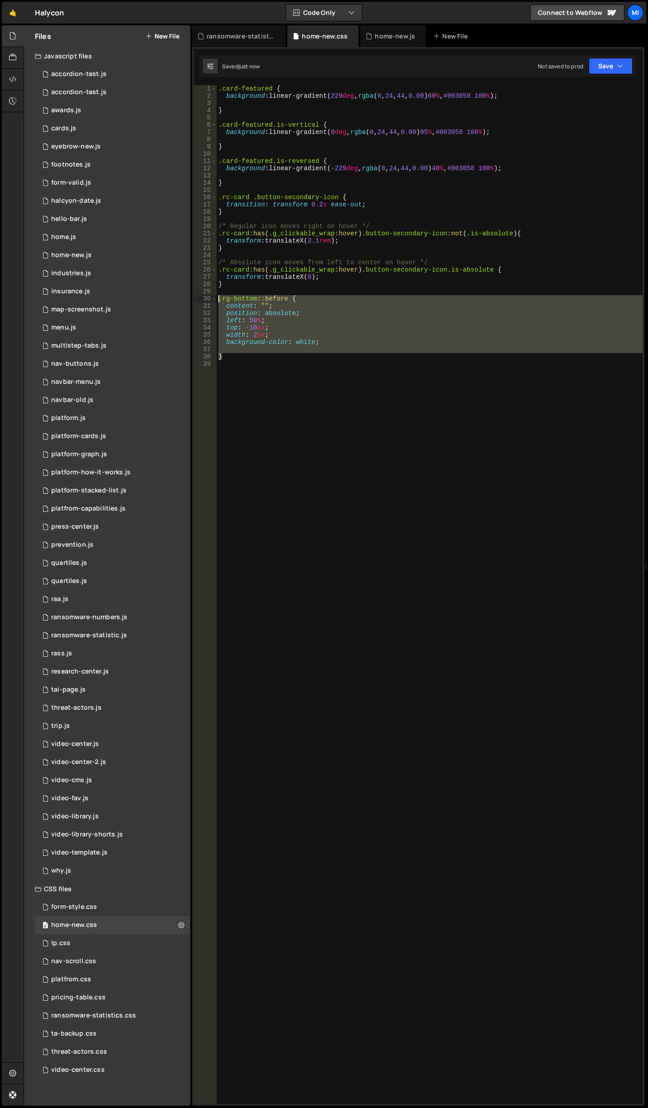
drag, startPoint x: 236, startPoint y: 355, endPoint x: 196, endPoint y: 297, distance: 71.0
click at [196, 297] on div ".rg-bottom::before { 1 2 3 4 5 6 7 8 9 10 11 12 13 14 15 16 17 18 19 20 21 22 2…" at bounding box center [418, 594] width 448 height 1019
click at [298, 337] on div ".card-featured { background : linear-gradient( 229 deg , rgba ( 0 , 24 , 44 , 0…" at bounding box center [429, 594] width 426 height 1019
type textarea "width: 2px;"
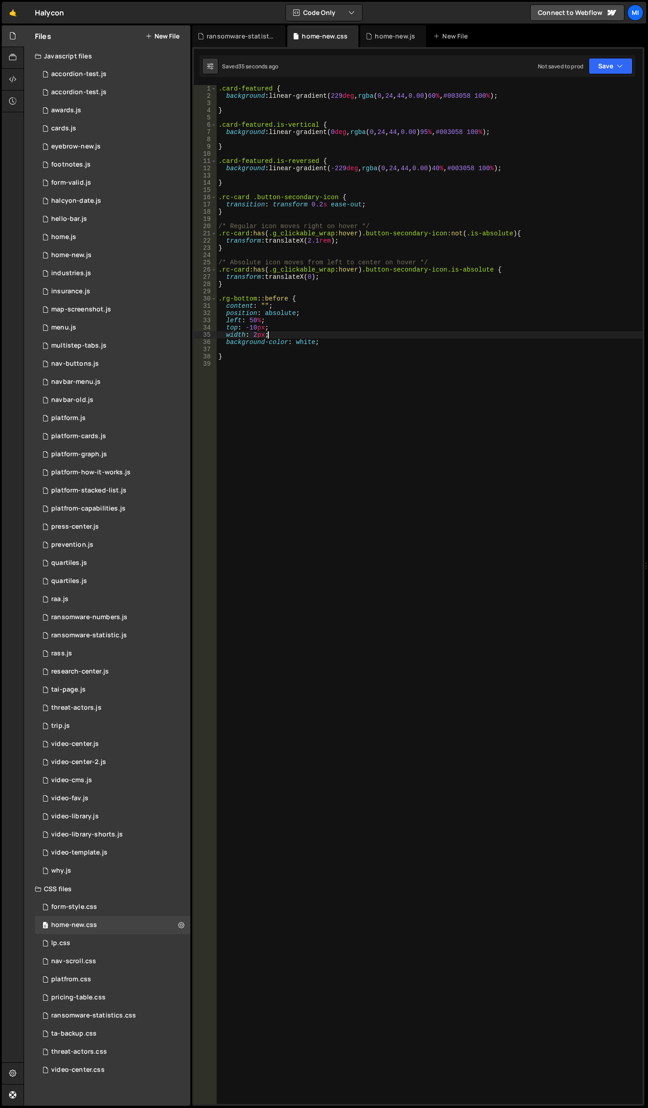
scroll to position [0, 0]
paste textarea "height: 20px;"
click at [258, 328] on div ".card-featured { background : linear-gradient( 229 deg , rgba ( 0 , 24 , 44 , 0…" at bounding box center [429, 602] width 426 height 1034
drag, startPoint x: 247, startPoint y: 326, endPoint x: 225, endPoint y: 326, distance: 21.3
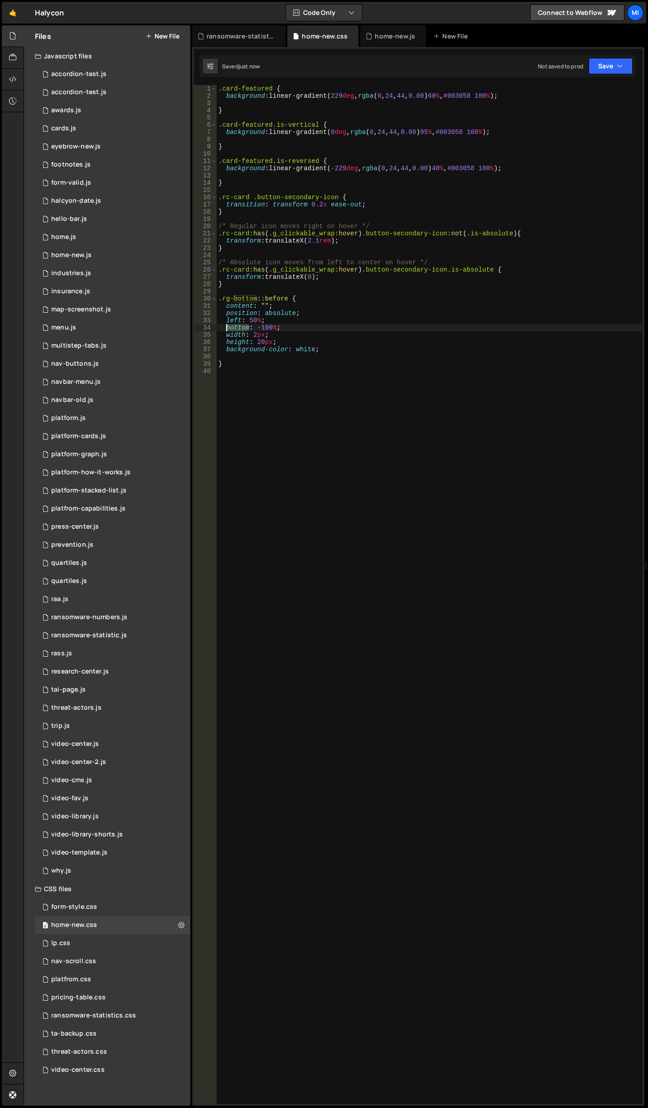
click at [225, 326] on div ".card-featured { background : linear-gradient( 229 deg , rgba ( 0 , 24 , 44 , 0…" at bounding box center [429, 602] width 426 height 1034
click at [248, 327] on div ".card-featured { background : linear-gradient( 229 deg , rgba ( 0 , 24 , 44 , 0…" at bounding box center [429, 602] width 426 height 1034
drag, startPoint x: 246, startPoint y: 327, endPoint x: 259, endPoint y: 327, distance: 12.2
click at [259, 327] on div ".card-featured { background : linear-gradient( 229 deg , rgba ( 0 , 24 , 44 , 0…" at bounding box center [429, 602] width 426 height 1034
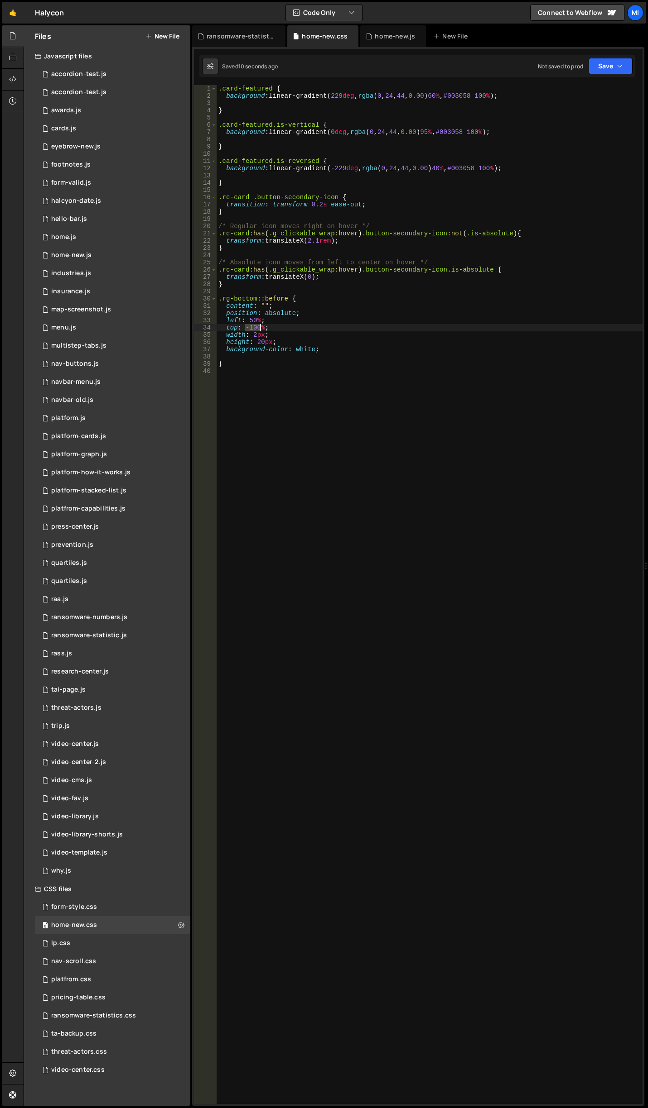
scroll to position [0, 2]
click at [273, 333] on div ".card-featured { background : linear-gradient( 229 deg , rgba ( 0 , 24 , 44 , 0…" at bounding box center [429, 602] width 426 height 1034
click at [263, 342] on div ".card-featured { background : linear-gradient( 229 deg , rgba ( 0 , 24 , 44 , 0…" at bounding box center [429, 602] width 426 height 1034
drag, startPoint x: 247, startPoint y: 322, endPoint x: 277, endPoint y: 301, distance: 36.6
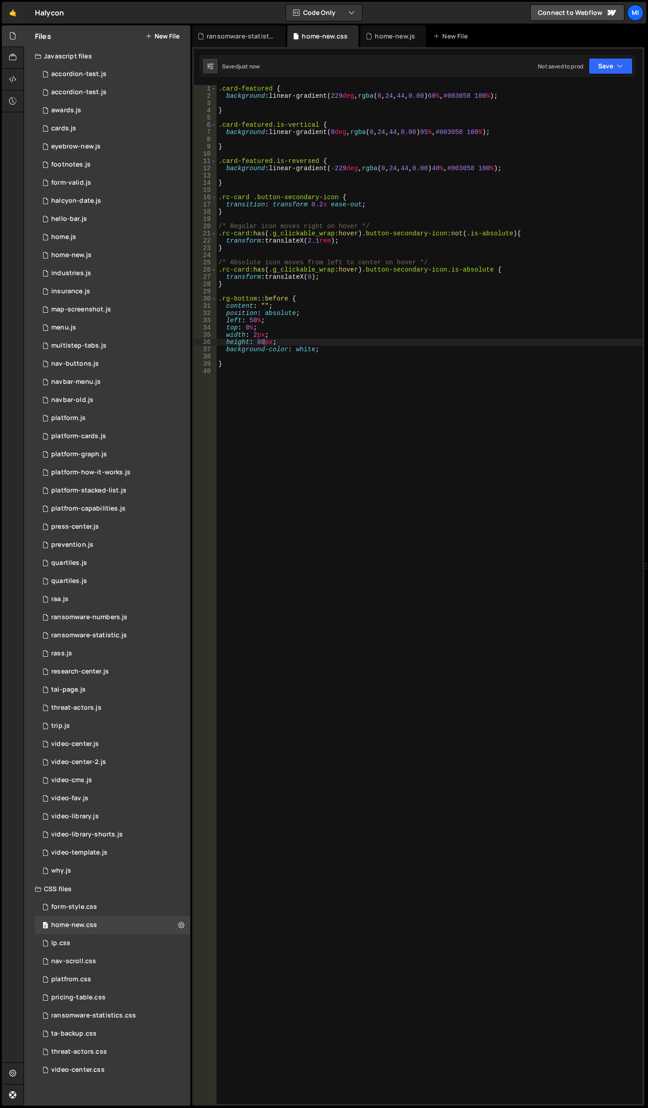
click at [247, 322] on div ".card-featured { background : linear-gradient( 229 deg , rgba ( 0 , 24 , 44 , 0…" at bounding box center [429, 602] width 426 height 1034
click at [260, 345] on div ".card-featured { background : linear-gradient( 229 deg , rgba ( 0 , 24 , 44 , 0…" at bounding box center [429, 602] width 426 height 1034
click at [250, 325] on div ".card-featured { background : linear-gradient( 229 deg , rgba ( 0 , 24 , 44 , 0…" at bounding box center [429, 602] width 426 height 1034
drag, startPoint x: 252, startPoint y: 328, endPoint x: 258, endPoint y: 328, distance: 6.4
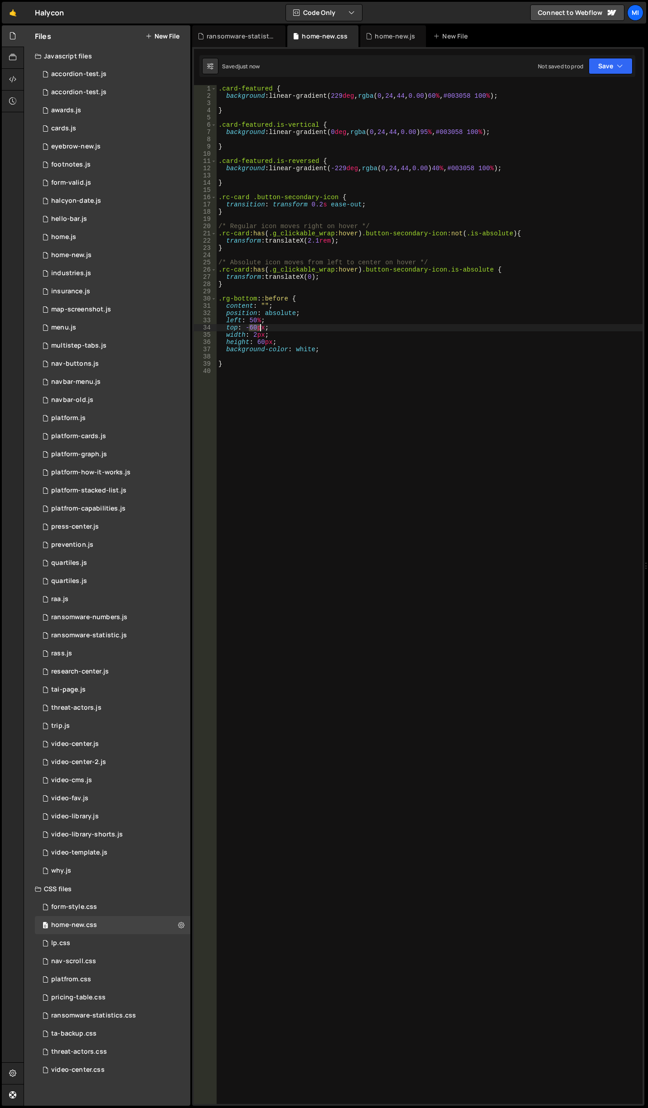
click at [258, 328] on div ".card-featured { background : linear-gradient( 229 deg , rgba ( 0 , 24 , 44 , 0…" at bounding box center [429, 602] width 426 height 1034
drag, startPoint x: 256, startPoint y: 343, endPoint x: 263, endPoint y: 343, distance: 6.8
click at [263, 343] on div ".card-featured { background : linear-gradient( 229 deg , rgba ( 0 , 24 , 44 , 0…" at bounding box center [429, 602] width 426 height 1034
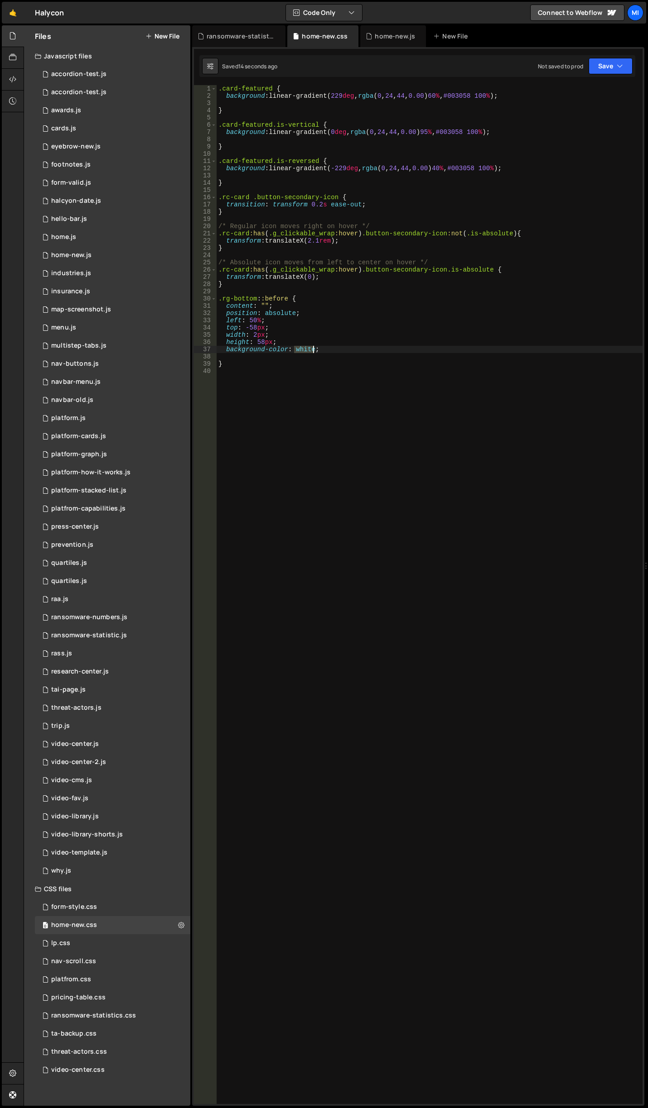
drag, startPoint x: 295, startPoint y: 349, endPoint x: 312, endPoint y: 349, distance: 16.8
click at [312, 349] on div ".card-featured { background : linear-gradient( 229 deg , rgba ( 0 , 24 , 44 , 0…" at bounding box center [429, 602] width 426 height 1034
paste textarea "var(--base-color-brand--poppy-orange)"
type textarea "background-color: var(--base-color-brand--poppy-orange);"
drag, startPoint x: 249, startPoint y: 294, endPoint x: 273, endPoint y: 277, distance: 29.2
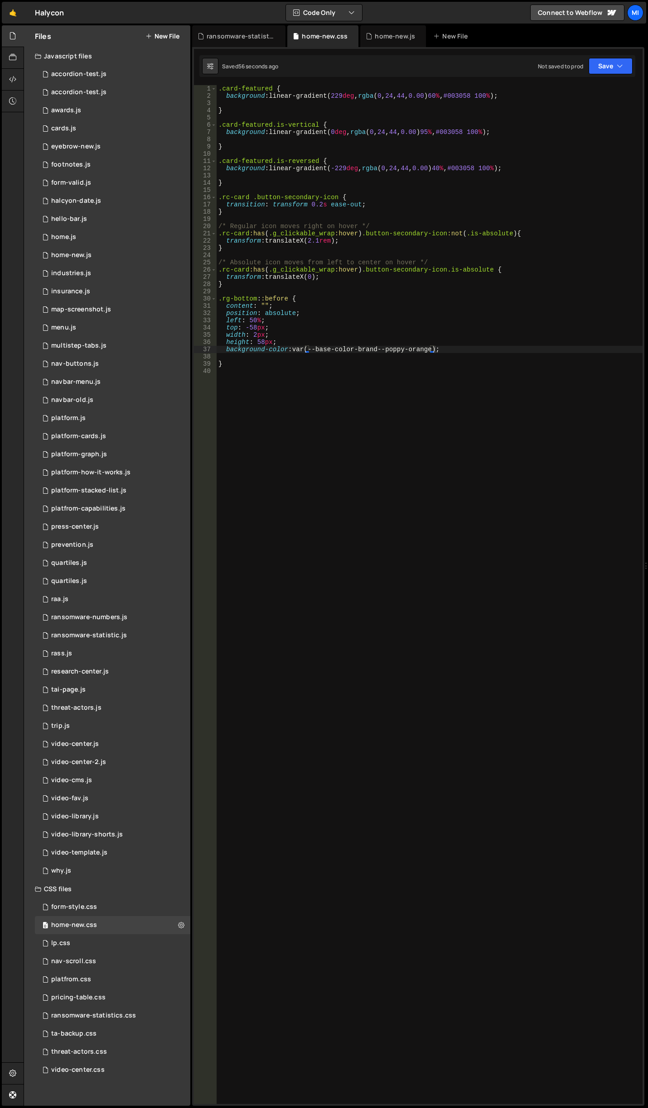
click at [249, 294] on div ".card-featured { background : linear-gradient( 229 deg , rgba ( 0 , 24 , 44 , 0…" at bounding box center [429, 602] width 426 height 1034
type textarea "."
type textarea "/*"
click at [262, 477] on div ".card-featured { background : linear-gradient( 229 deg , rgba ( 0 , 24 , 44 , 0…" at bounding box center [429, 602] width 426 height 1034
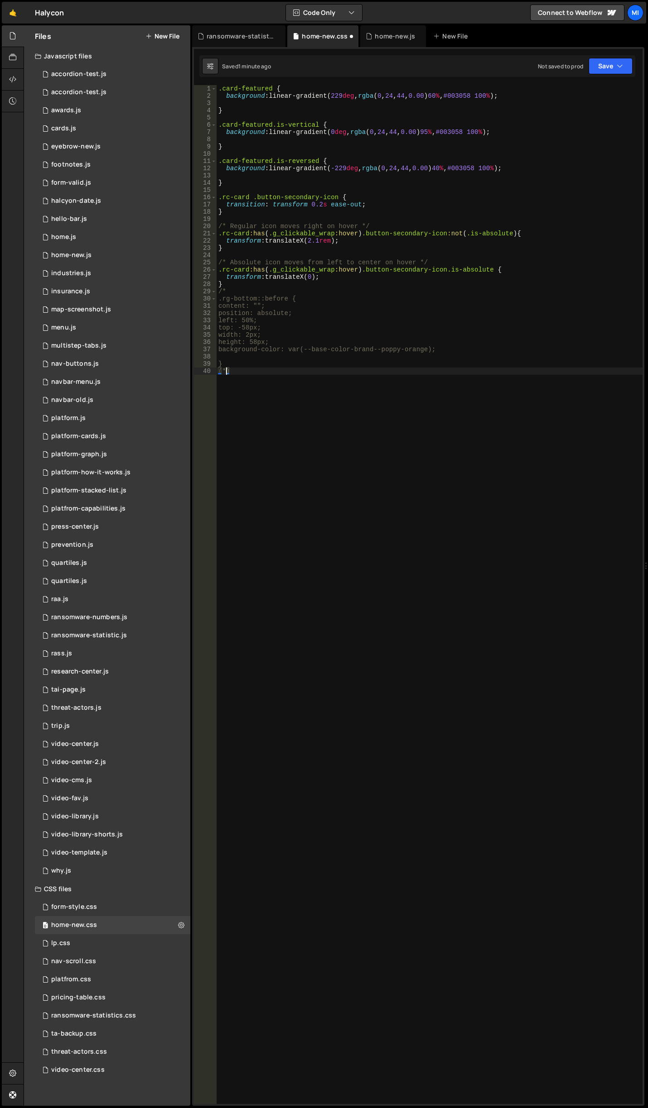
type textarea "()"
type textarea "}"
click at [247, 396] on div ".card-featured { background : linear-gradient( 229 deg , rgba ( 0 , 24 , 44 , 0…" at bounding box center [429, 602] width 426 height 1034
drag, startPoint x: 245, startPoint y: 297, endPoint x: 200, endPoint y: 297, distance: 44.8
click at [200, 297] on div "1 2 3 4 5 6 7 8 9 10 11 12 13 14 15 16 17 18 19 20 21 22 23 24 25 26 27 28 29 3…" at bounding box center [418, 594] width 448 height 1019
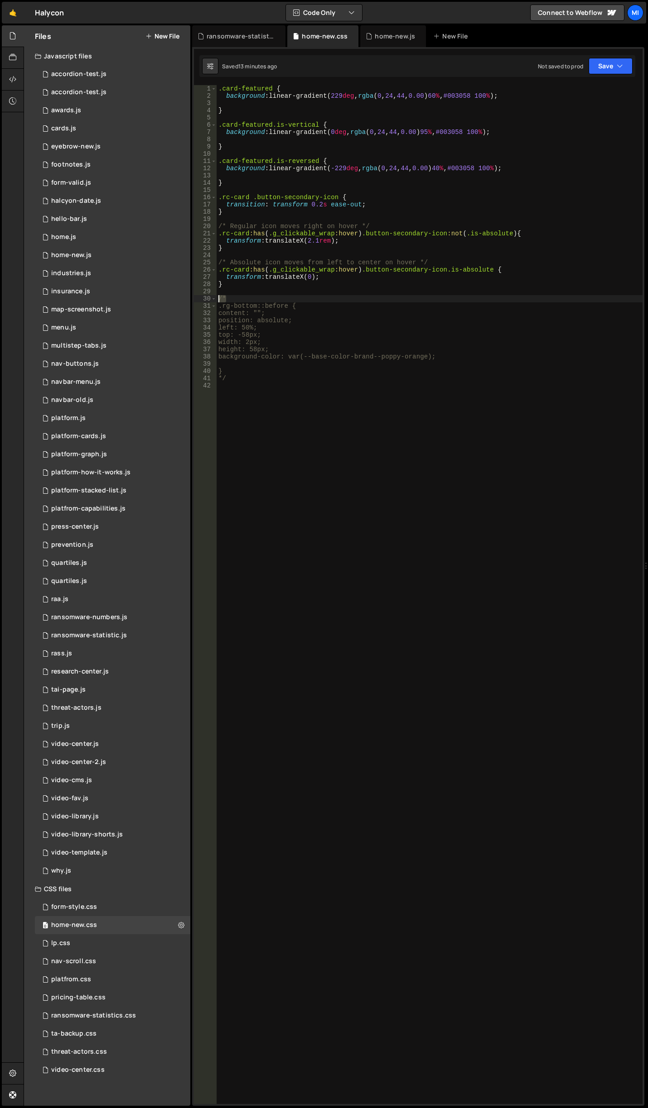
type textarea "/*"
drag, startPoint x: 245, startPoint y: 381, endPoint x: 215, endPoint y: 379, distance: 29.9
click at [215, 379] on div "1 2 3 4 5 6 7 8 9 10 11 12 13 14 15 16 17 18 19 20 21 22 23 24 25 26 27 28 29 3…" at bounding box center [418, 594] width 448 height 1019
type textarea "*/"
click at [345, 467] on div ".card-featured { background : linear-gradient( 229 deg , rgba ( 0 , 24 , 44 , 0…" at bounding box center [429, 602] width 426 height 1034
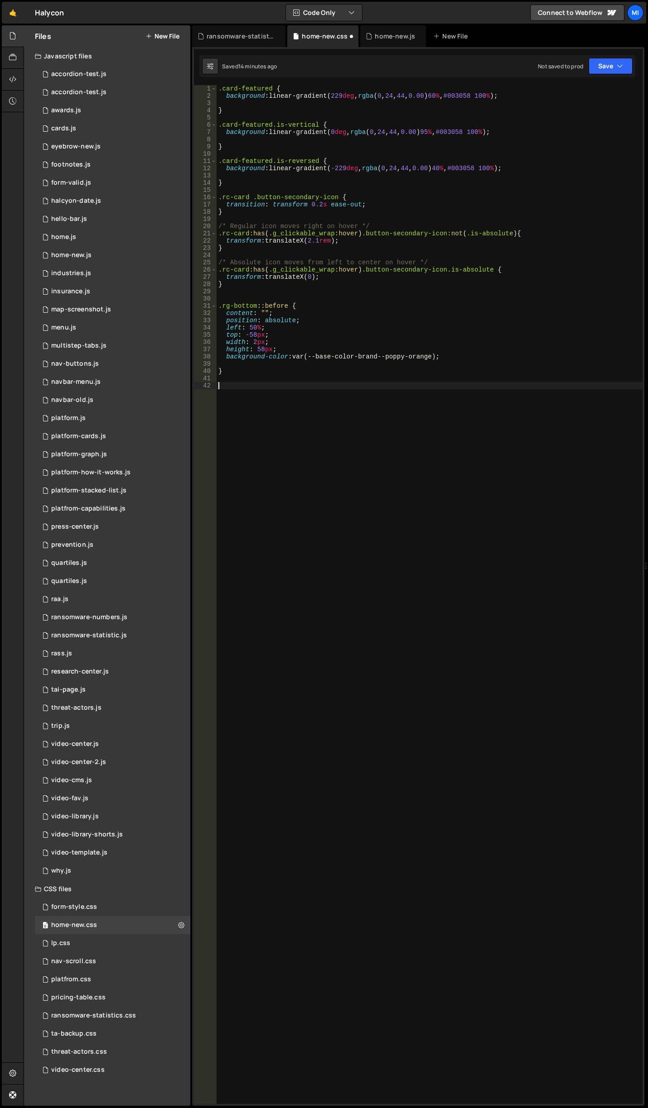
click at [293, 355] on div ".card-featured { background : linear-gradient( 229 deg , rgba ( 0 , 24 , 44 , 0…" at bounding box center [429, 602] width 426 height 1034
click at [259, 350] on div ".card-featured { background : linear-gradient( 229 deg , rgba ( 0 , 24 , 44 , 0…" at bounding box center [429, 602] width 426 height 1034
click at [256, 350] on div ".card-featured { background : linear-gradient( 229 deg , rgba ( 0 , 24 , 44 , 0…" at bounding box center [429, 602] width 426 height 1034
drag, startPoint x: 256, startPoint y: 350, endPoint x: 262, endPoint y: 348, distance: 6.0
click at [262, 348] on div ".card-featured { background : linear-gradient( 229 deg , rgba ( 0 , 24 , 44 , 0…" at bounding box center [429, 602] width 426 height 1034
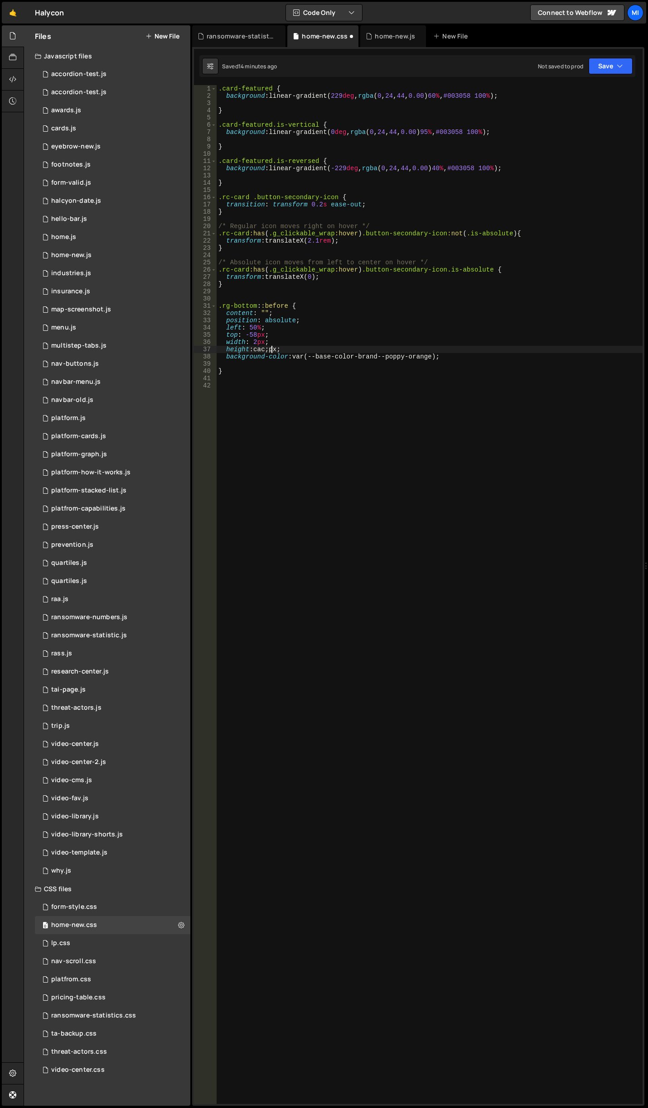
scroll to position [0, 4]
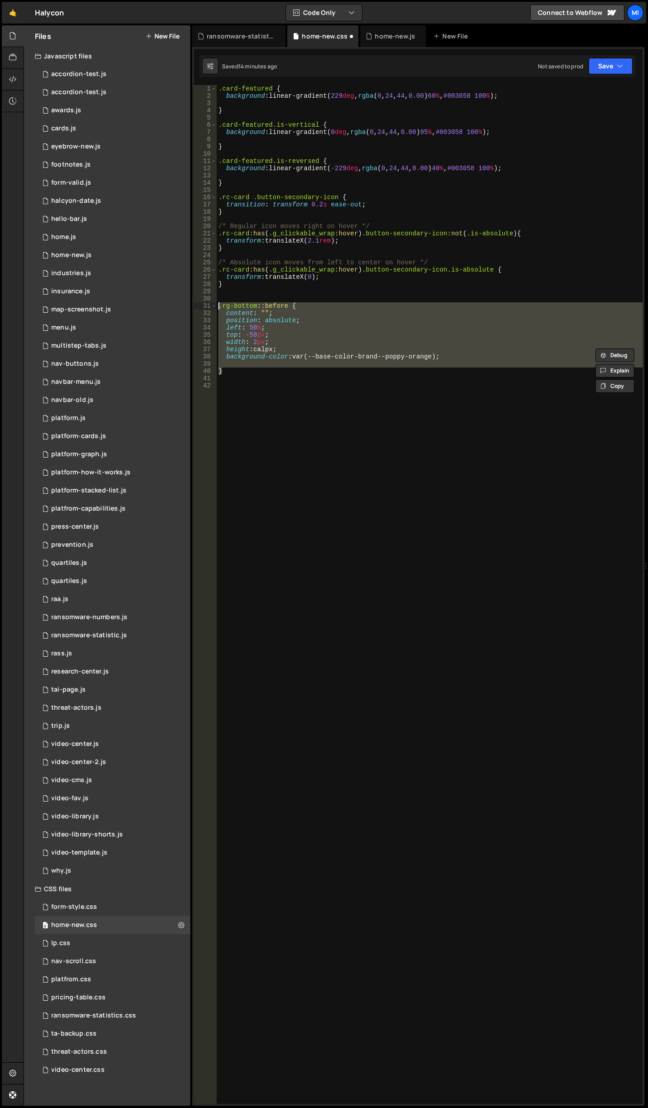
drag, startPoint x: 230, startPoint y: 374, endPoint x: 201, endPoint y: 303, distance: 77.2
click at [201, 303] on div "height: calpx; 1 2 3 4 5 6 7 8 9 10 11 12 13 14 15 16 17 18 19 20 21 22 23 24 2…" at bounding box center [418, 594] width 448 height 1019
click at [265, 356] on div ".card-featured { background : linear-gradient( 229 deg , rgba ( 0 , 24 , 44 , 0…" at bounding box center [429, 594] width 426 height 1019
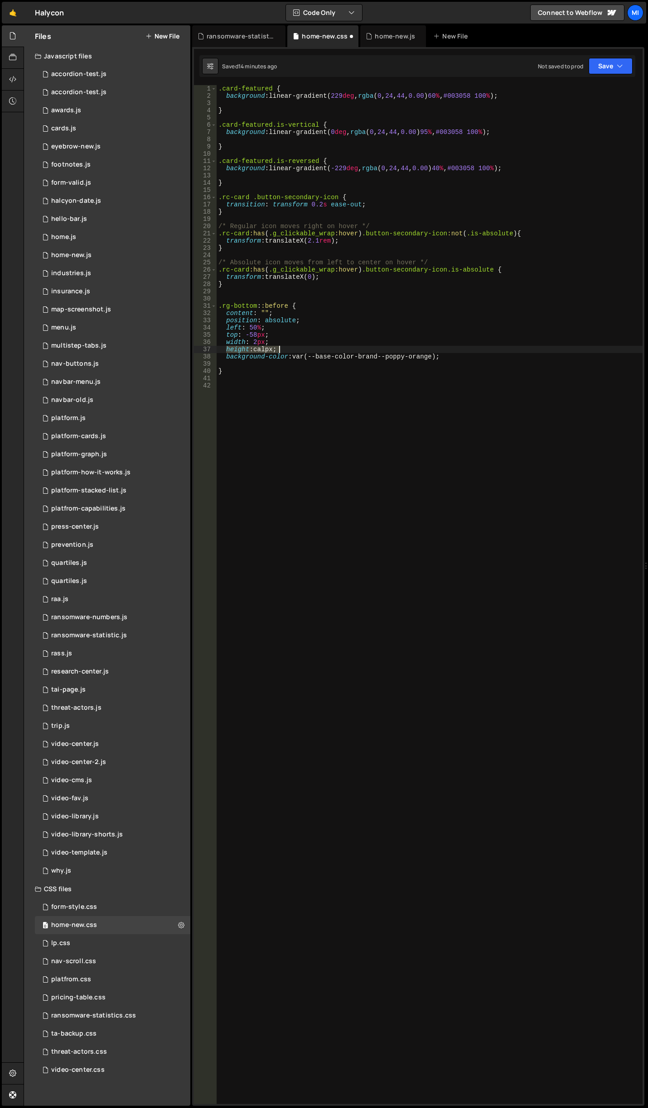
drag, startPoint x: 225, startPoint y: 352, endPoint x: 281, endPoint y: 348, distance: 55.8
click at [281, 348] on div ".card-featured { background : linear-gradient( 229 deg , rgba ( 0 , 24 , 44 , 0…" at bounding box center [429, 602] width 426 height 1034
type textarea "height: calpx;"
paste textarea
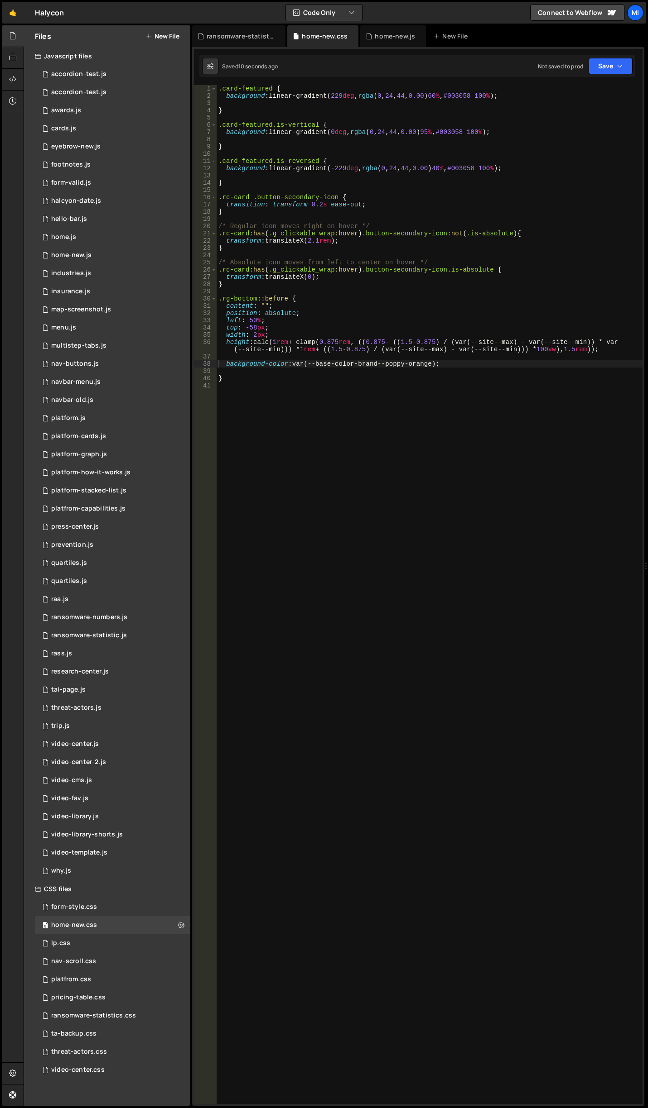
click at [284, 324] on div ".card-featured { background : linear-gradient( 229 deg , rgba ( 0 , 24 , 44 , 0…" at bounding box center [429, 602] width 426 height 1034
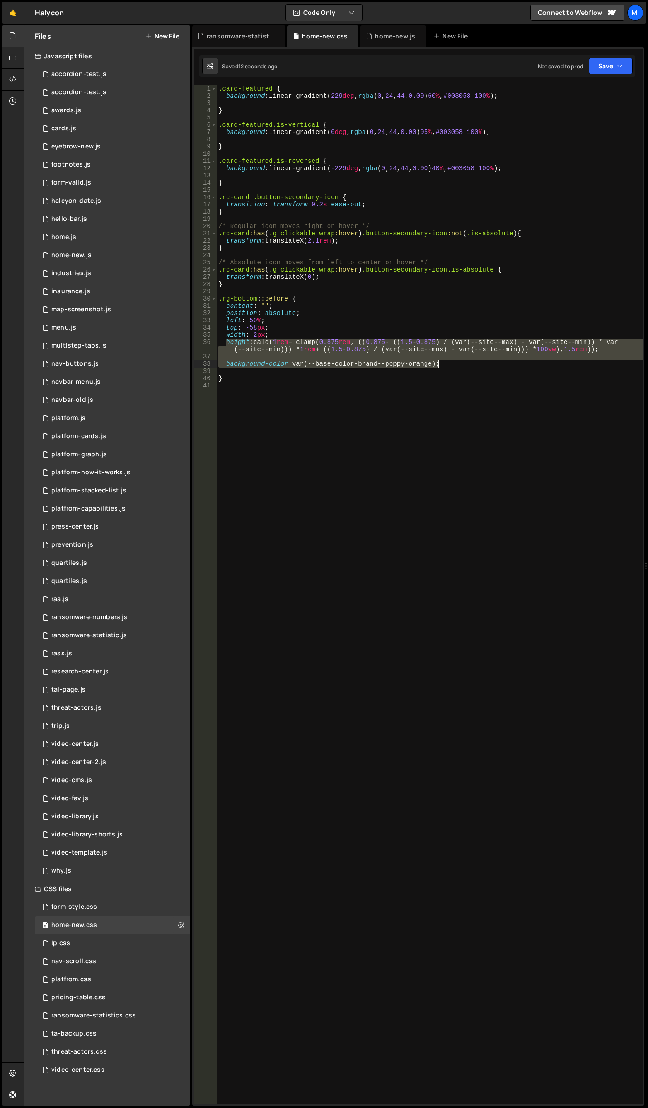
drag, startPoint x: 225, startPoint y: 341, endPoint x: 532, endPoint y: 362, distance: 307.3
click at [532, 362] on div ".card-featured { background : linear-gradient( 229 deg , rgba ( 0 , 24 , 44 , 0…" at bounding box center [429, 602] width 426 height 1034
click at [256, 350] on div ".card-featured { background : linear-gradient( 229 deg , rgba ( 0 , 24 , 44 , 0…" at bounding box center [429, 594] width 426 height 1019
drag, startPoint x: 258, startPoint y: 344, endPoint x: 615, endPoint y: 350, distance: 357.3
click at [615, 350] on div ".card-featured { background : linear-gradient( 229 deg , rgba ( 0 , 24 , 44 , 0…" at bounding box center [429, 602] width 426 height 1034
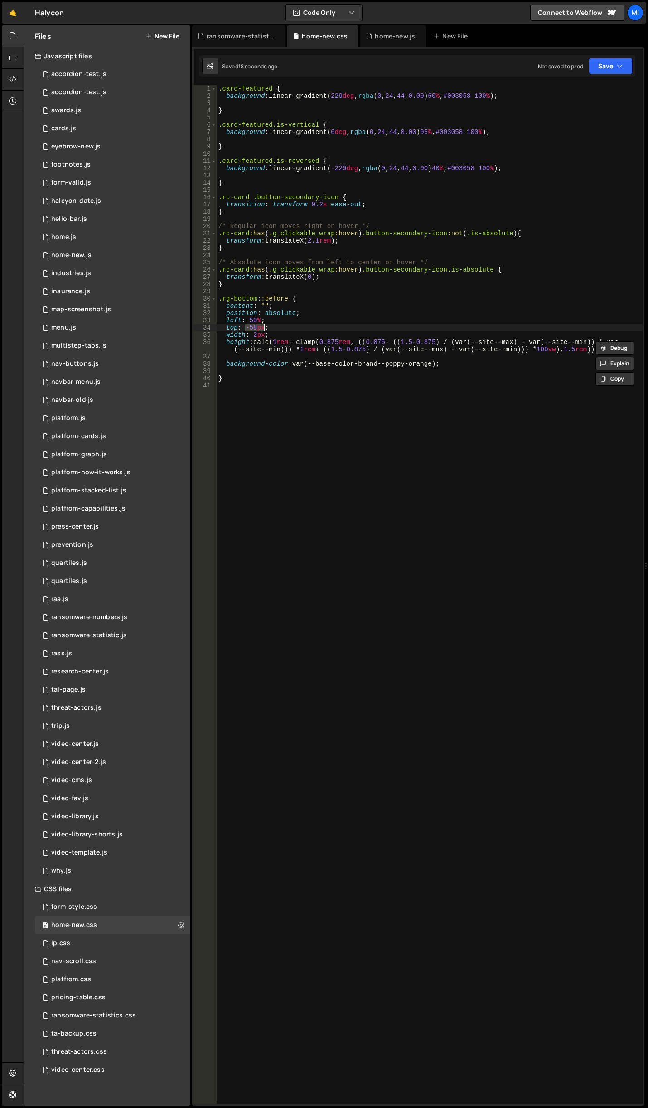
drag, startPoint x: 244, startPoint y: 326, endPoint x: 262, endPoint y: 326, distance: 18.1
click at [262, 326] on div ".card-featured { background : linear-gradient( 229 deg , rgba ( 0 , 24 , 44 , 0…" at bounding box center [429, 602] width 426 height 1034
paste textarea "calc(1rem + clamp(0.875rem, ((0.875 - ((1.5 - 0.875) / (var(--site--max) - var(…"
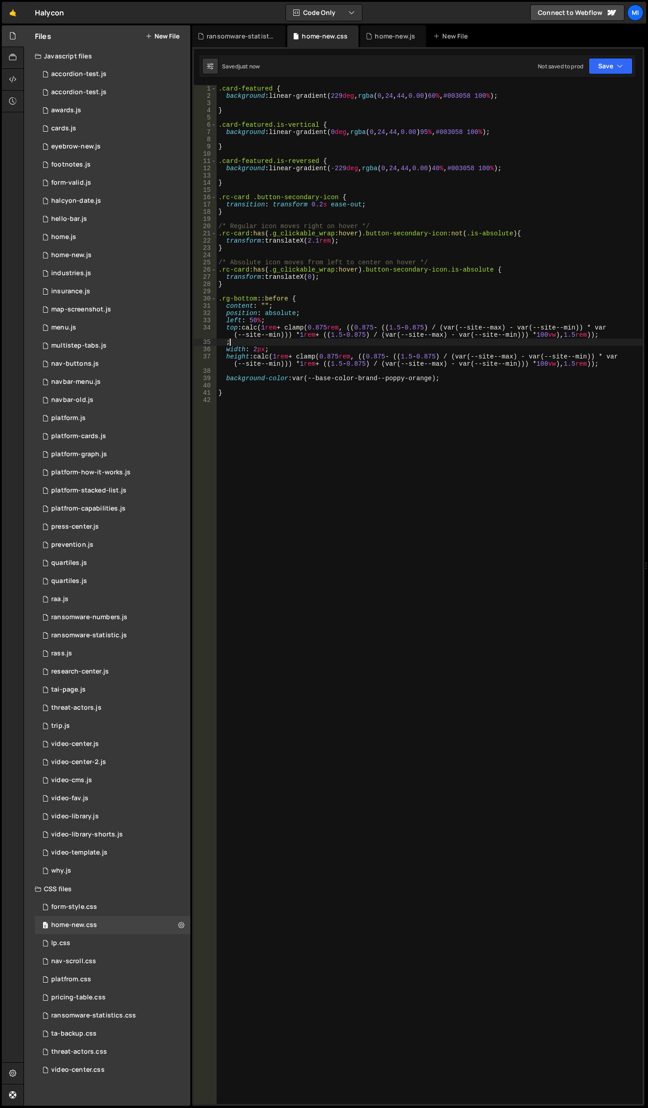
click at [235, 341] on div ".card-featured { background : linear-gradient( 229 deg , rgba ( 0 , 24 , 44 , 0…" at bounding box center [429, 602] width 426 height 1034
type textarea ";"
click at [280, 342] on div ".card-featured { background : linear-gradient( 229 deg , rgba ( 0 , 24 , 44 , 0…" at bounding box center [429, 602] width 426 height 1034
click at [246, 327] on div ".card-featured { background : linear-gradient( 229 deg , rgba ( 0 , 24 , 44 , 0…" at bounding box center [429, 602] width 426 height 1034
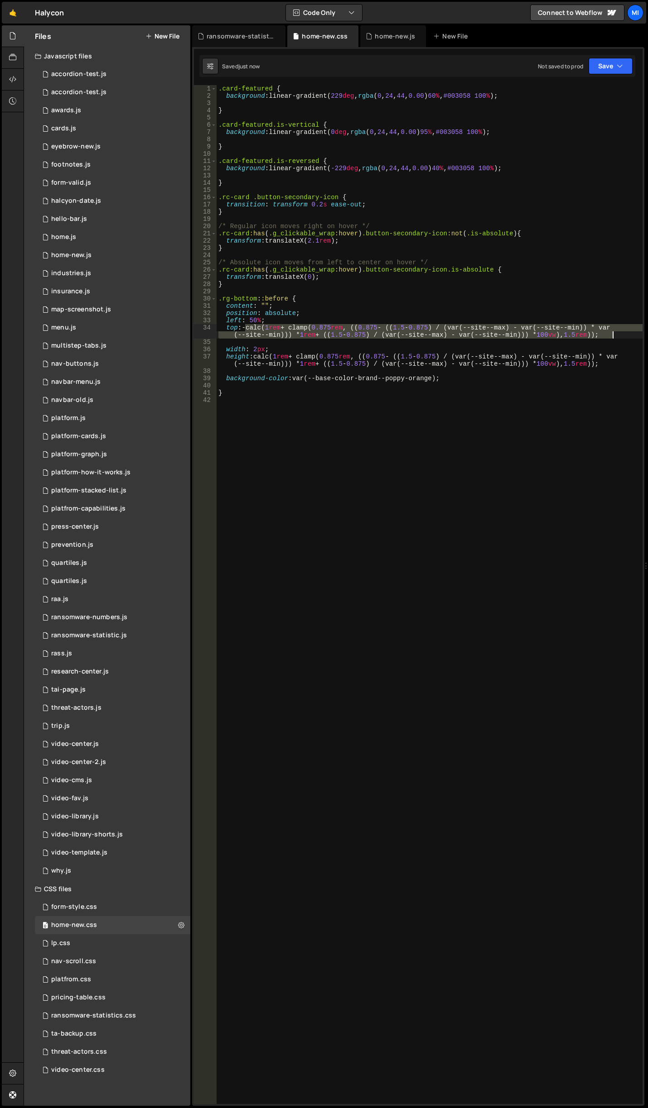
drag, startPoint x: 243, startPoint y: 327, endPoint x: 638, endPoint y: 332, distance: 394.4
click at [638, 332] on div ".card-featured { background : linear-gradient( 229 deg , rgba ( 0 , 24 , 44 , 0…" at bounding box center [429, 602] width 426 height 1034
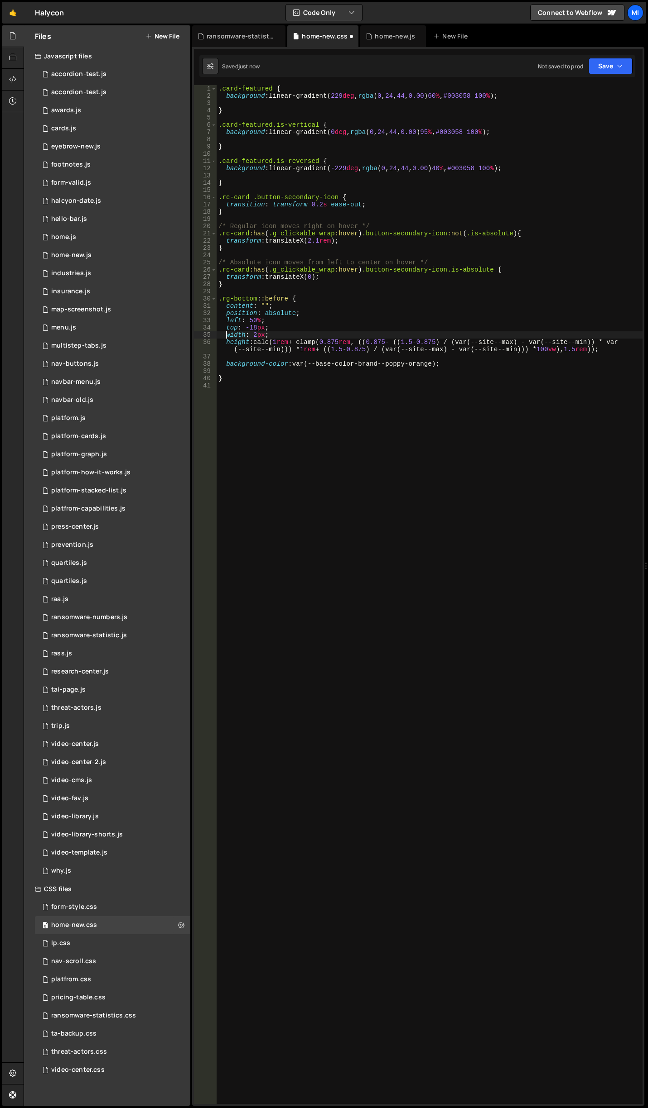
scroll to position [0, 1]
click at [254, 327] on div ".card-featured { background : linear-gradient( 229 deg , rgba ( 0 , 24 , 44 , 0…" at bounding box center [429, 602] width 426 height 1034
click at [276, 345] on div ".card-featured { background : linear-gradient( 229 deg , rgba ( 0 , 24 , 44 , 0…" at bounding box center [429, 602] width 426 height 1034
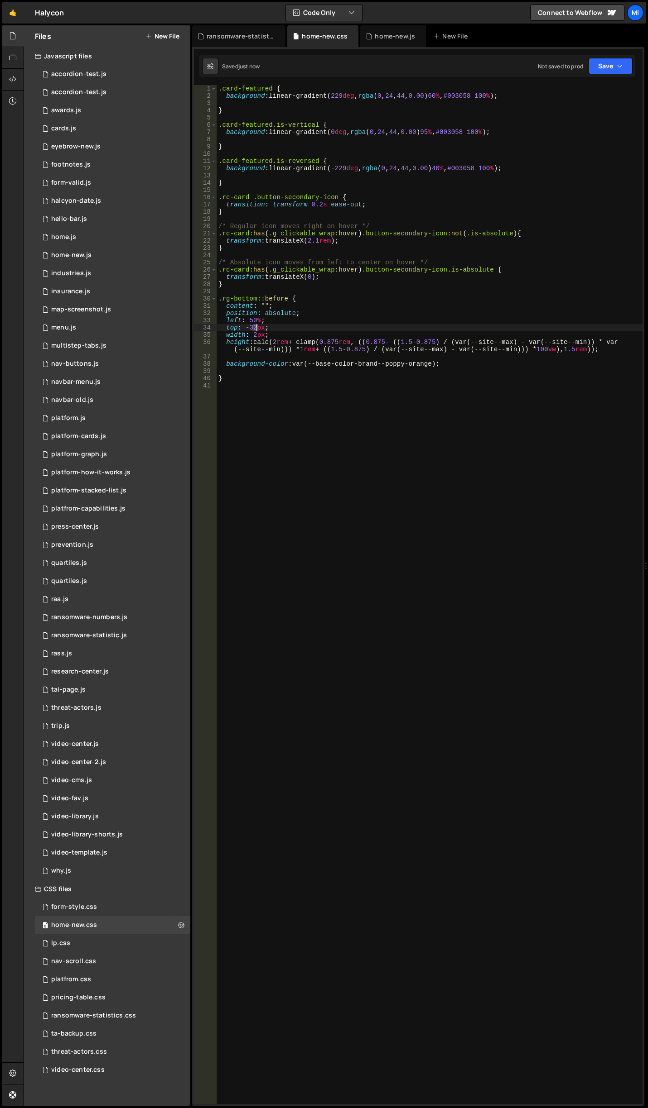
drag, startPoint x: 251, startPoint y: 326, endPoint x: 256, endPoint y: 326, distance: 5.4
click at [256, 326] on div ".card-featured { background : linear-gradient( 229 deg , rgba ( 0 , 24 , 44 , 0…" at bounding box center [429, 602] width 426 height 1034
drag, startPoint x: 249, startPoint y: 326, endPoint x: 255, endPoint y: 326, distance: 6.8
click at [255, 326] on div ".card-featured { background : linear-gradient( 229 deg , rgba ( 0 , 24 , 44 , 0…" at bounding box center [429, 602] width 426 height 1034
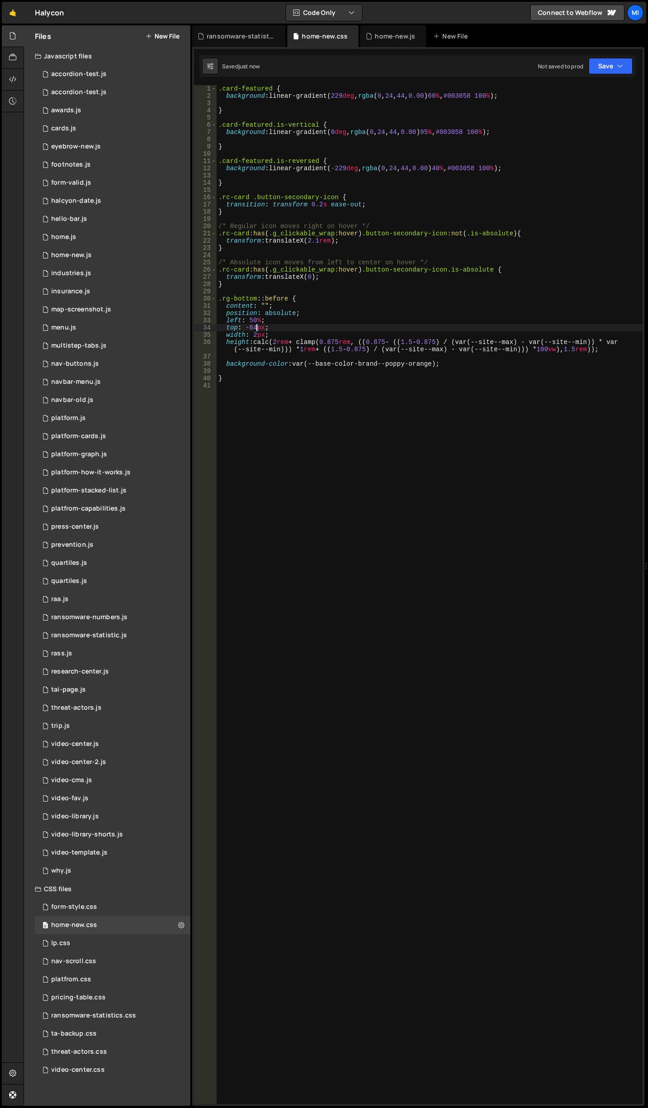
type textarea "top: -64px;"
click at [323, 374] on div ".card-featured { background : linear-gradient( 229 deg , rgba ( 0 , 24 , 44 , 0…" at bounding box center [429, 602] width 426 height 1034
drag, startPoint x: 258, startPoint y: 344, endPoint x: 617, endPoint y: 348, distance: 359.5
click at [617, 348] on div ".card-featured { background : linear-gradient( 229 deg , rgba ( 0 , 24 , 44 , 0…" at bounding box center [429, 602] width 426 height 1034
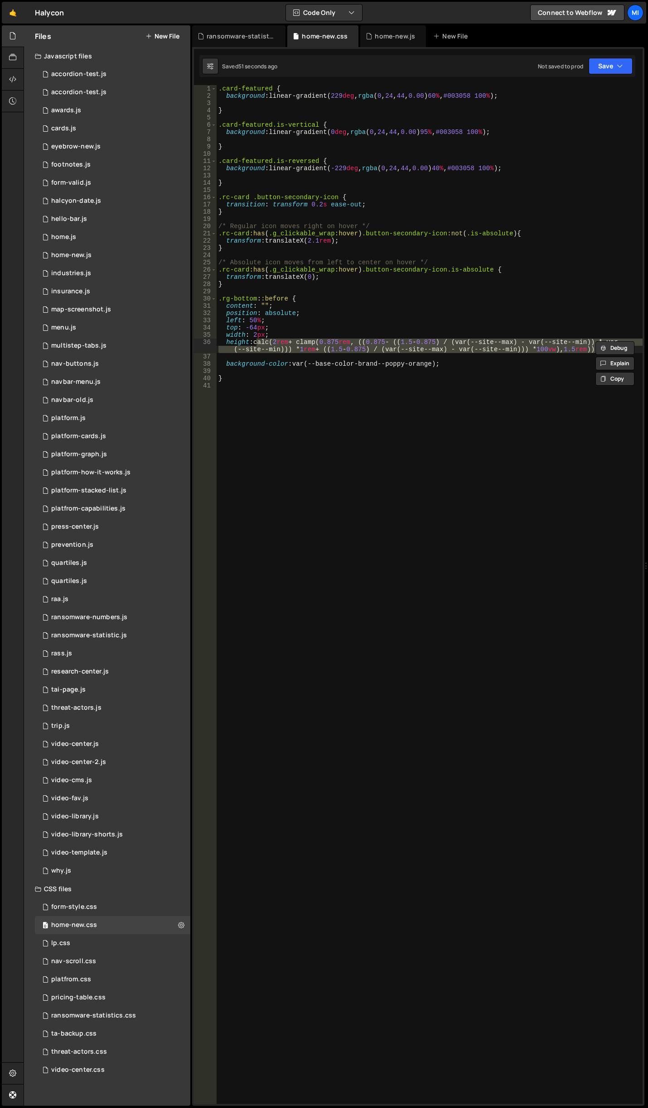
click at [275, 341] on div ".card-featured { background : linear-gradient( 229 deg , rgba ( 0 , 24 , 44 , 0…" at bounding box center [429, 594] width 426 height 1019
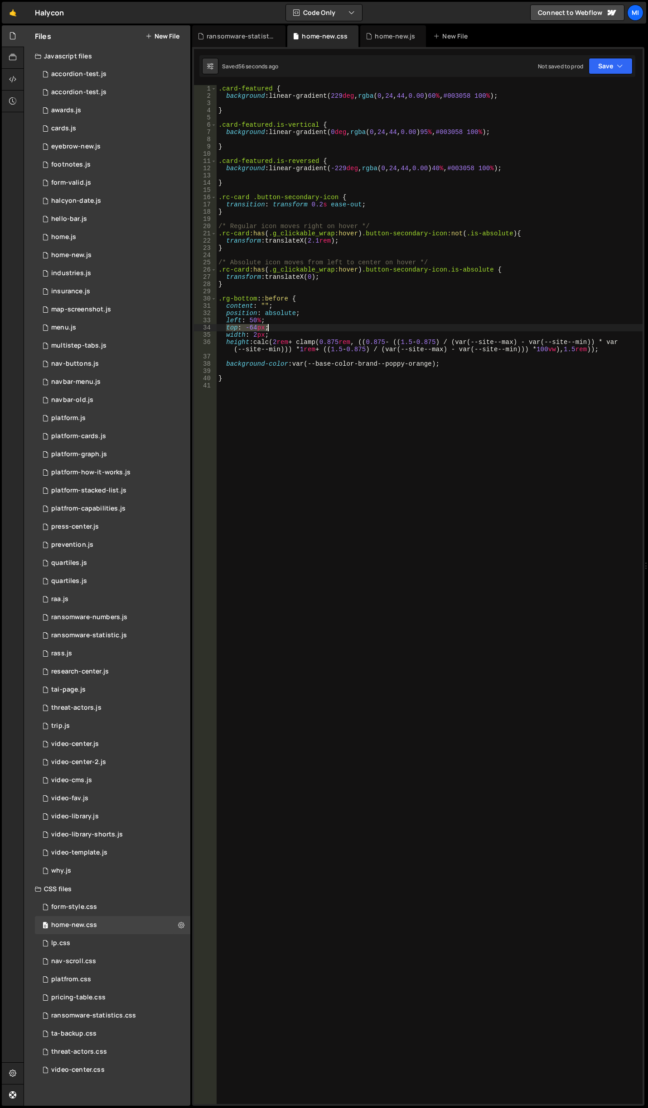
drag, startPoint x: 226, startPoint y: 326, endPoint x: 284, endPoint y: 325, distance: 58.0
click at [284, 325] on div ".card-featured { background : linear-gradient( 229 deg , rgba ( 0 , 24 , 44 , 0…" at bounding box center [429, 602] width 426 height 1034
type textarea "top: -64px;"
paste textarea
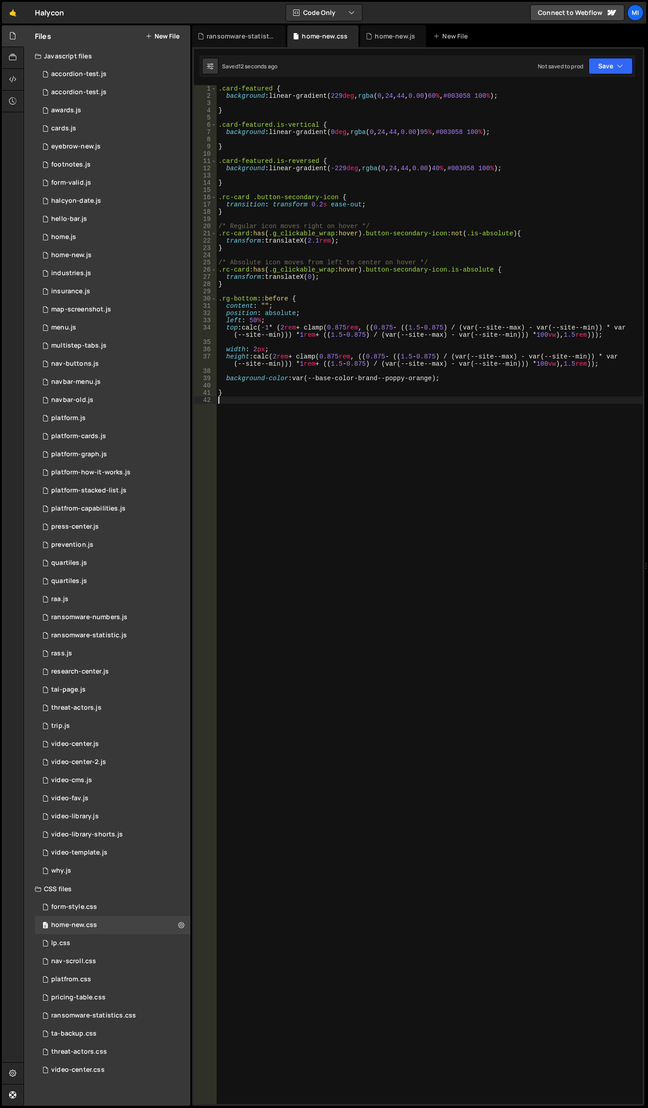
click at [457, 416] on div ".card-featured { background : linear-gradient( 229 deg , rgba ( 0 , 24 , 44 , 0…" at bounding box center [429, 602] width 426 height 1034
drag, startPoint x: 618, startPoint y: 365, endPoint x: 248, endPoint y: 357, distance: 370.0
click at [248, 357] on div ".card-featured { background : linear-gradient( 229 deg , rgba ( 0 , 24 , 44 , 0…" at bounding box center [429, 602] width 426 height 1034
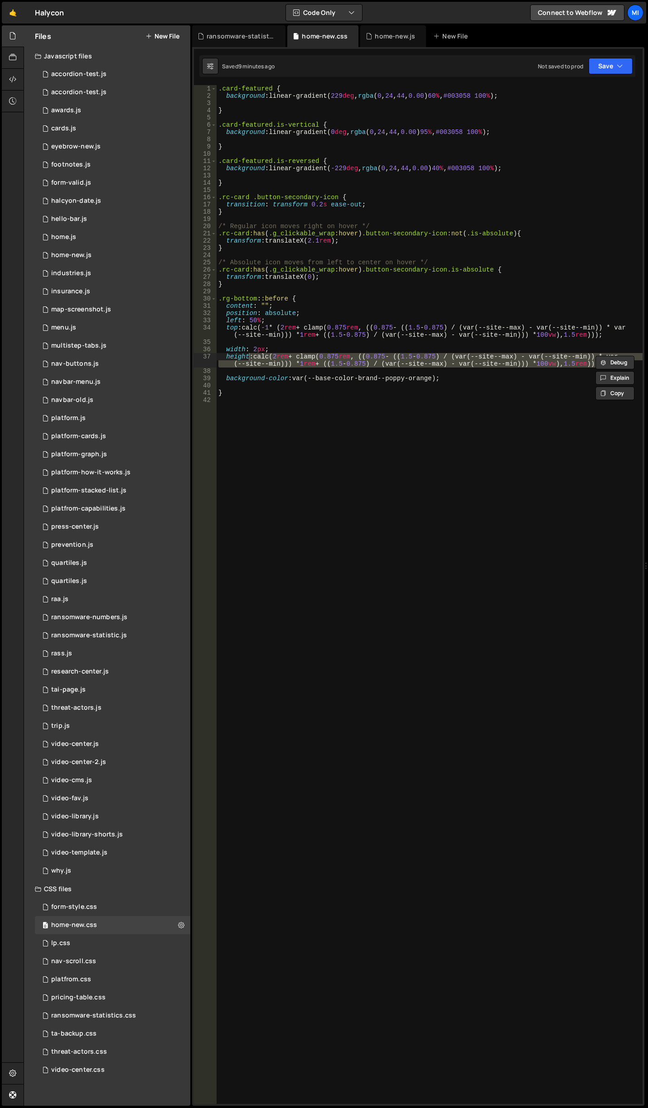
click at [339, 322] on div ".card-featured { background : linear-gradient( 229 deg , rgba ( 0 , 24 , 44 , 0…" at bounding box center [429, 602] width 426 height 1034
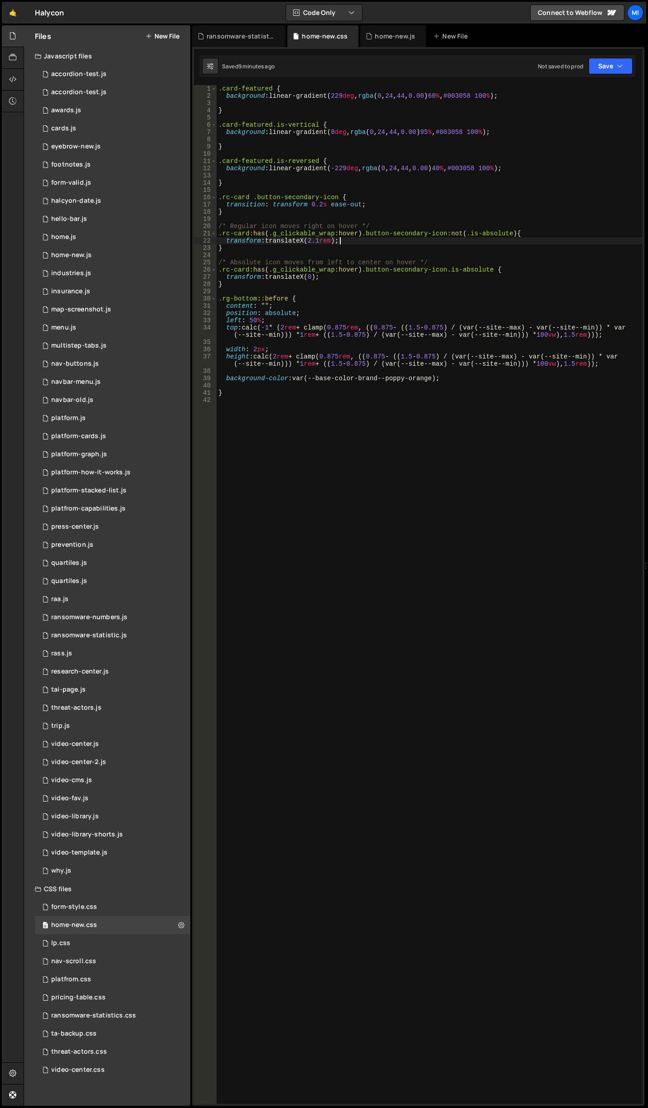
click at [338, 239] on div ".card-featured { background : linear-gradient( 229 deg , rgba ( 0 , 24 , 44 , 0…" at bounding box center [429, 602] width 426 height 1034
click at [336, 240] on div ".card-featured { background : linear-gradient( 229 deg , rgba ( 0 , 24 , 44 , 0…" at bounding box center [429, 602] width 426 height 1034
click at [317, 275] on div ".card-featured { background : linear-gradient( 229 deg , rgba ( 0 , 24 , 44 , 0…" at bounding box center [429, 602] width 426 height 1034
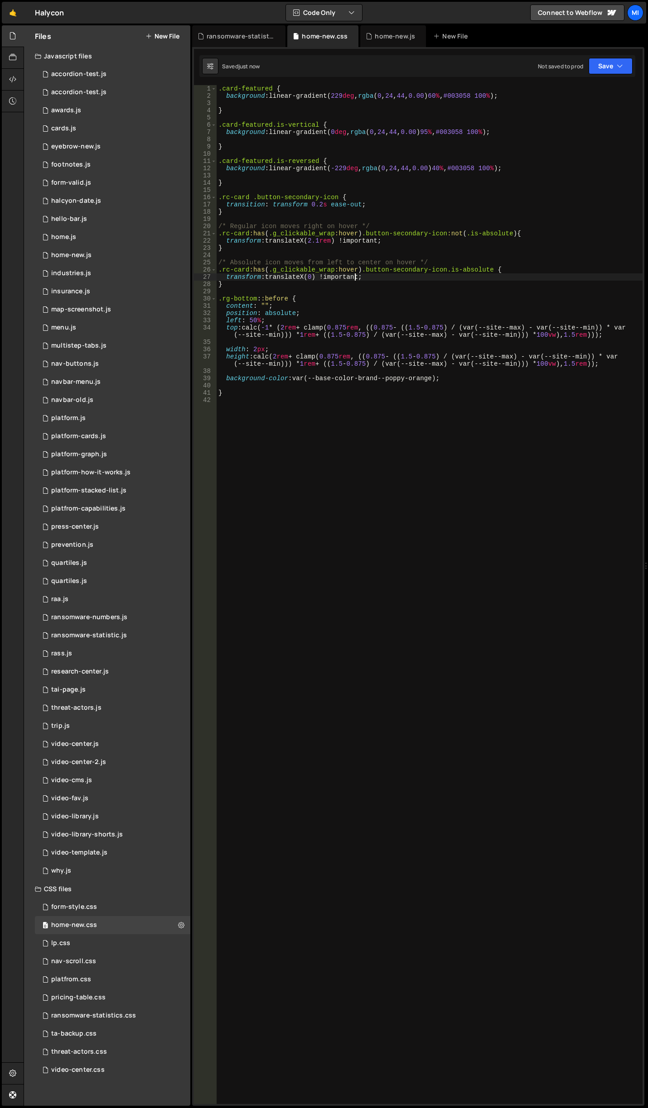
type textarea "transform: translateX(0) !important;"
